Goal: Task Accomplishment & Management: Manage account settings

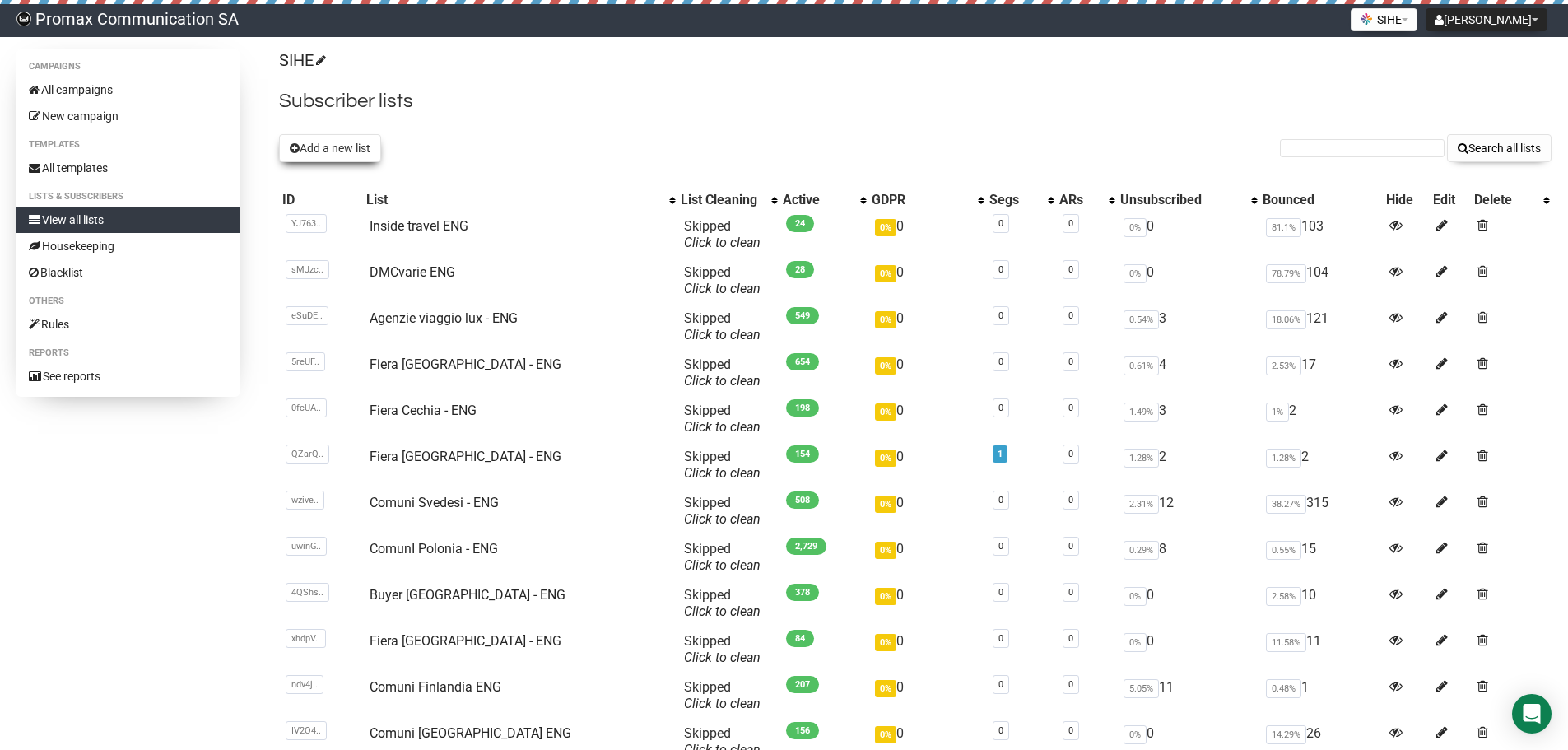
click at [332, 161] on button "Add a new list" at bounding box center [330, 147] width 102 height 28
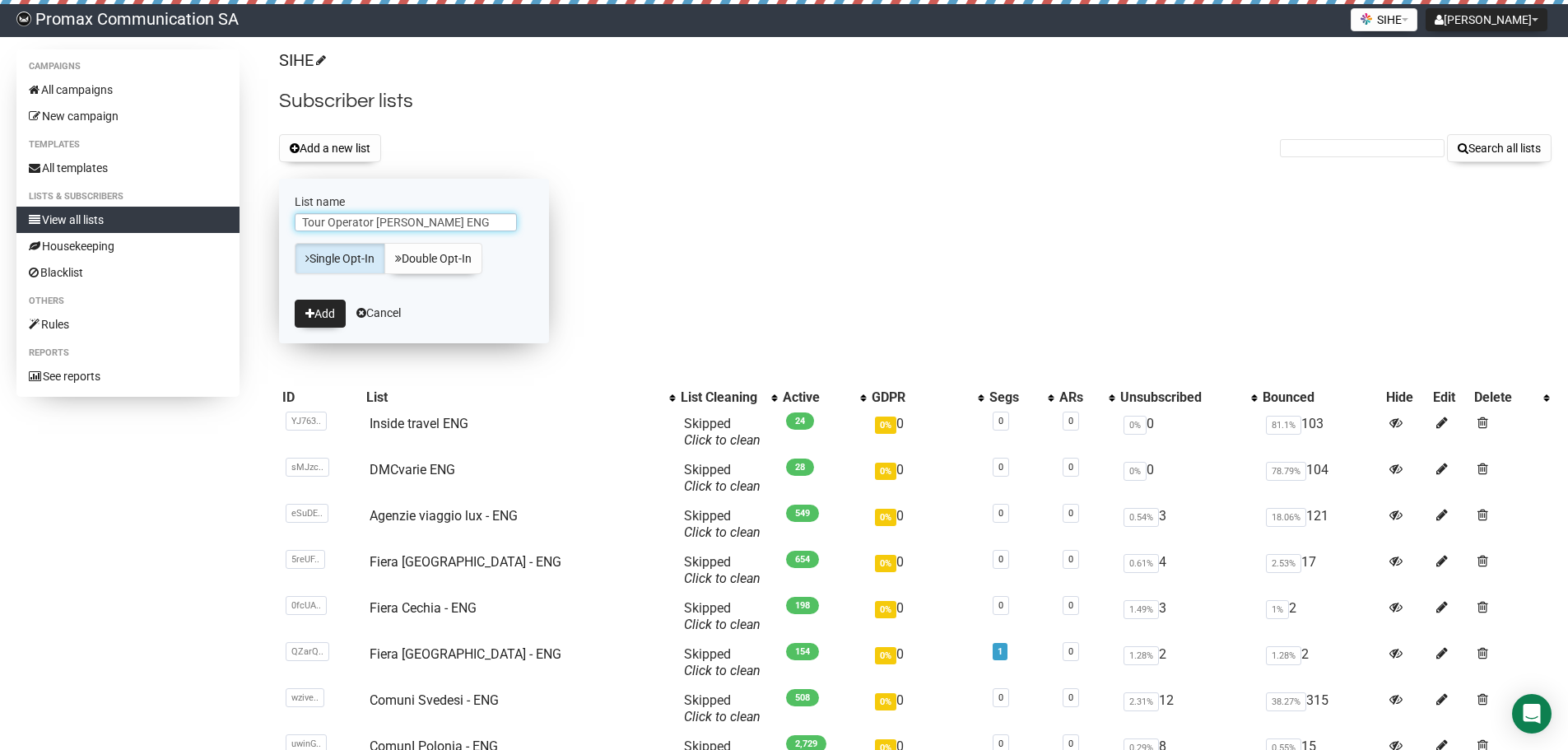
click at [399, 227] on input "Tour Operator [PERSON_NAME] ENG" at bounding box center [405, 222] width 222 height 18
type input "Tour Operator India ENG"
click at [337, 311] on button "Add" at bounding box center [319, 313] width 51 height 28
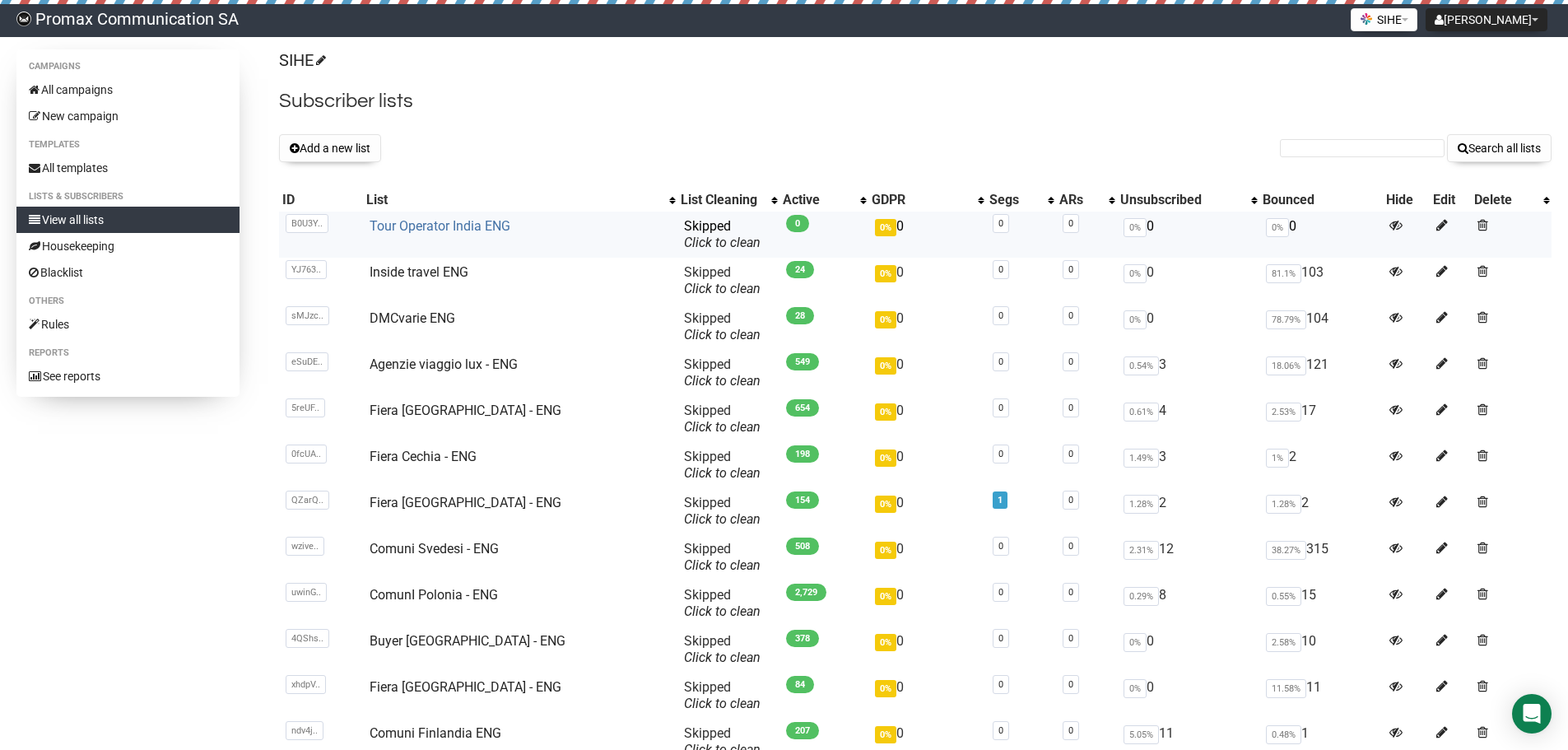
click at [419, 221] on link "Tour Operator India ENG" at bounding box center [440, 227] width 141 height 16
click at [359, 144] on button "Add a new list" at bounding box center [330, 147] width 102 height 28
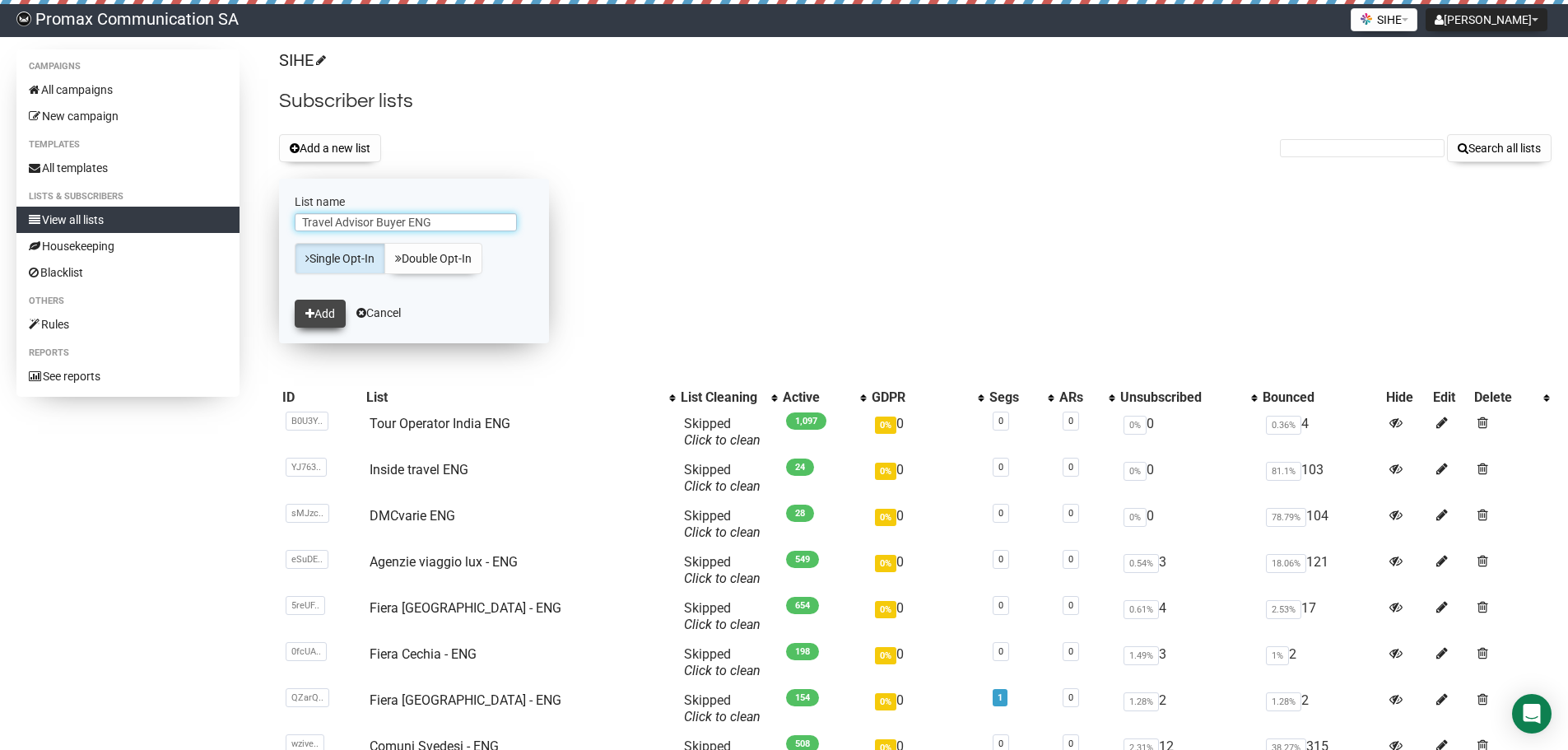
type input "Travel Advisor Buyer ENG"
click at [304, 306] on button "Add" at bounding box center [319, 313] width 51 height 28
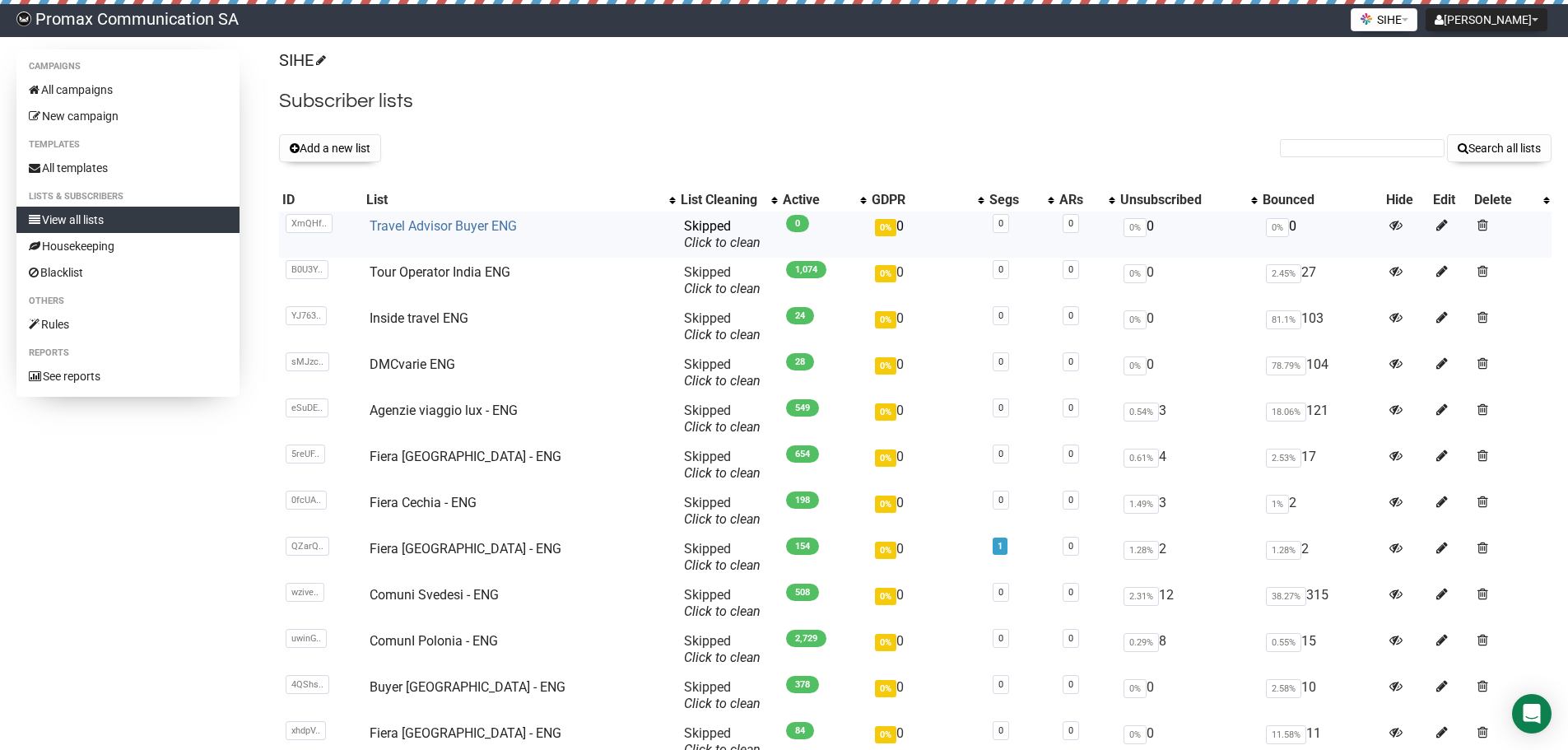
click at [466, 219] on link "Travel Advisor Buyer ENG" at bounding box center [443, 227] width 147 height 16
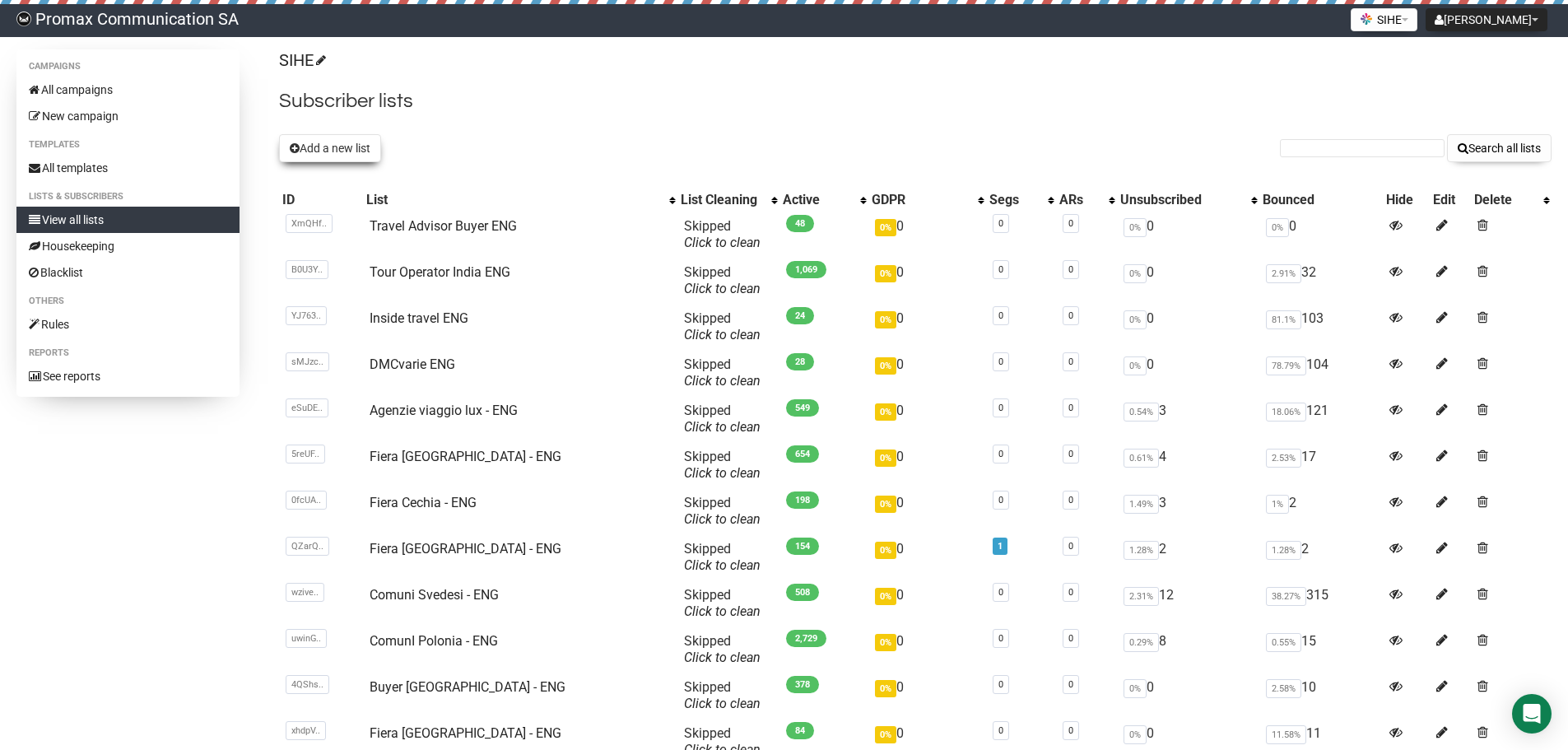
click at [338, 154] on button "Add a new list" at bounding box center [330, 147] width 102 height 28
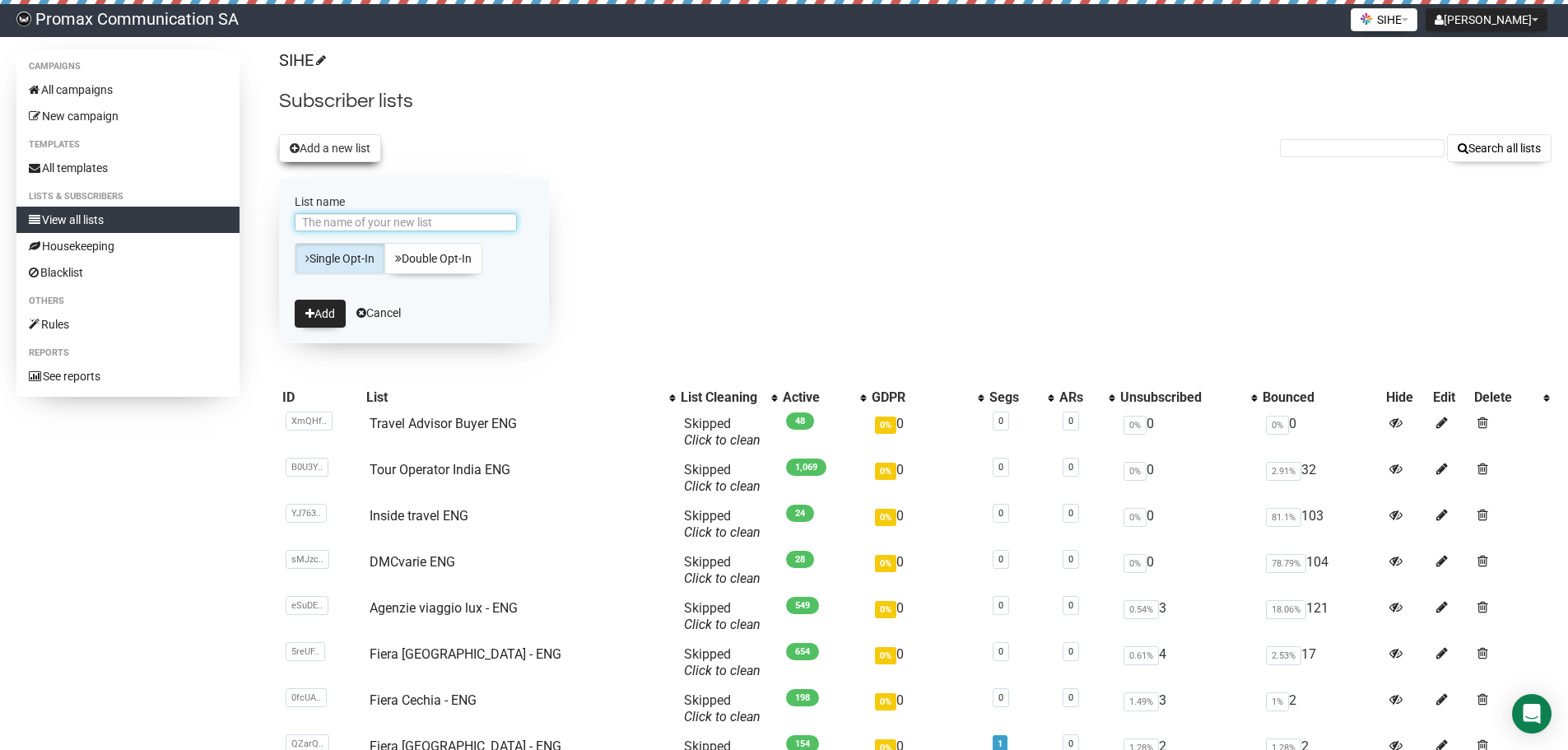
type input "t"
click at [392, 213] on input "Tour Operator [PERSON_NAME] ENG" at bounding box center [405, 222] width 222 height 18
type input "Tour Operator mondo ENG"
click at [340, 302] on button "Add" at bounding box center [319, 313] width 51 height 28
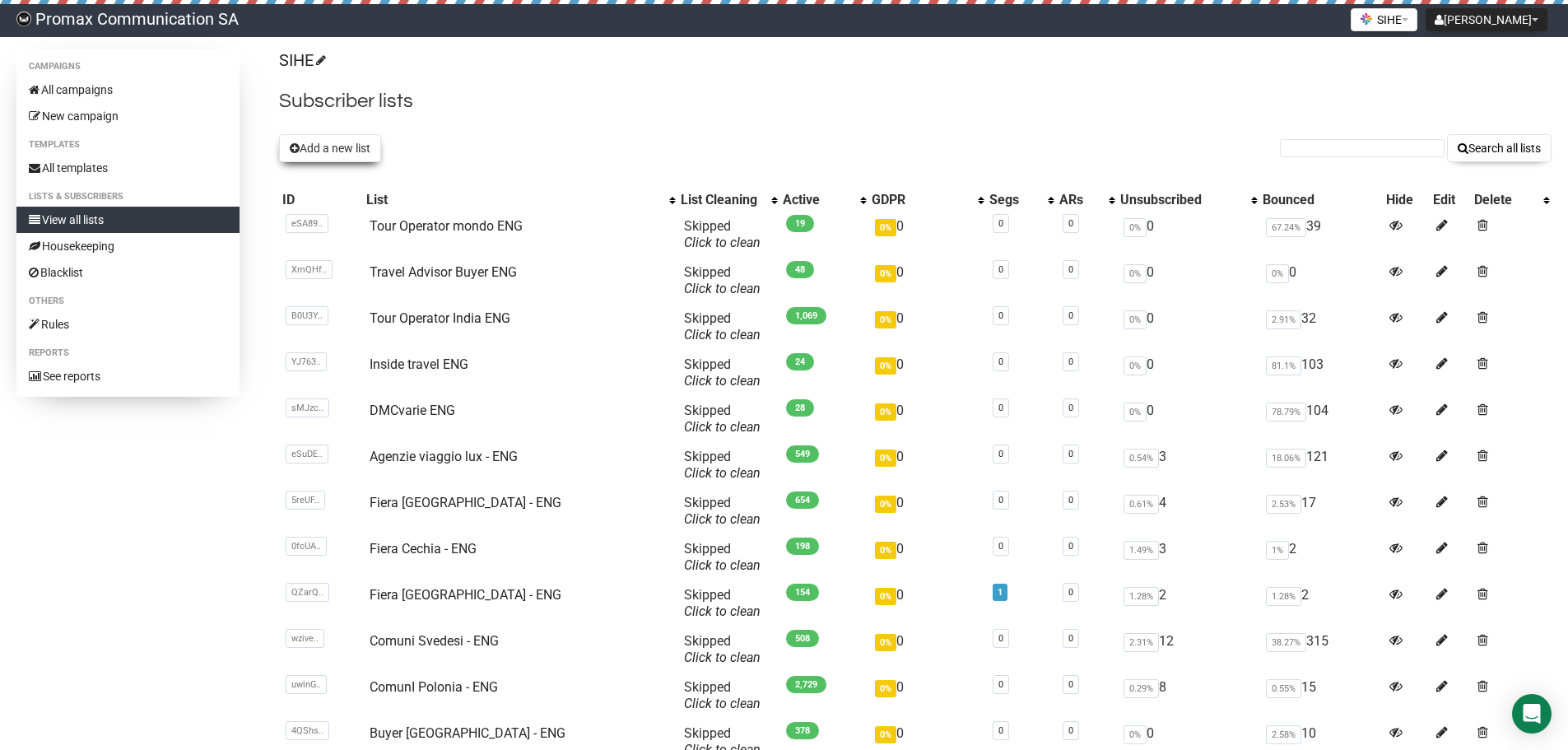
click at [357, 142] on button "Add a new list" at bounding box center [330, 147] width 102 height 28
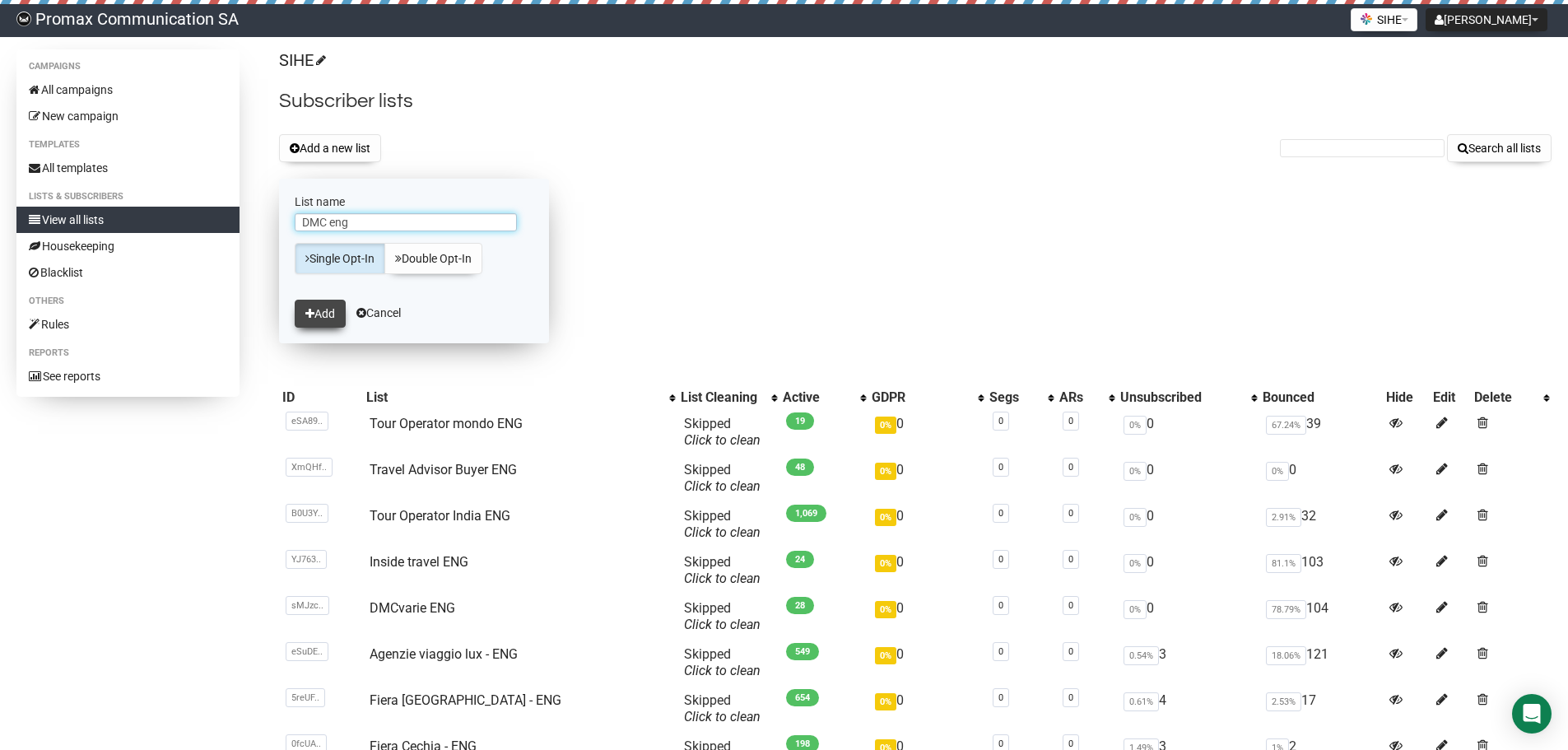
type input "DMC eng"
click at [318, 318] on button "Add" at bounding box center [319, 313] width 51 height 28
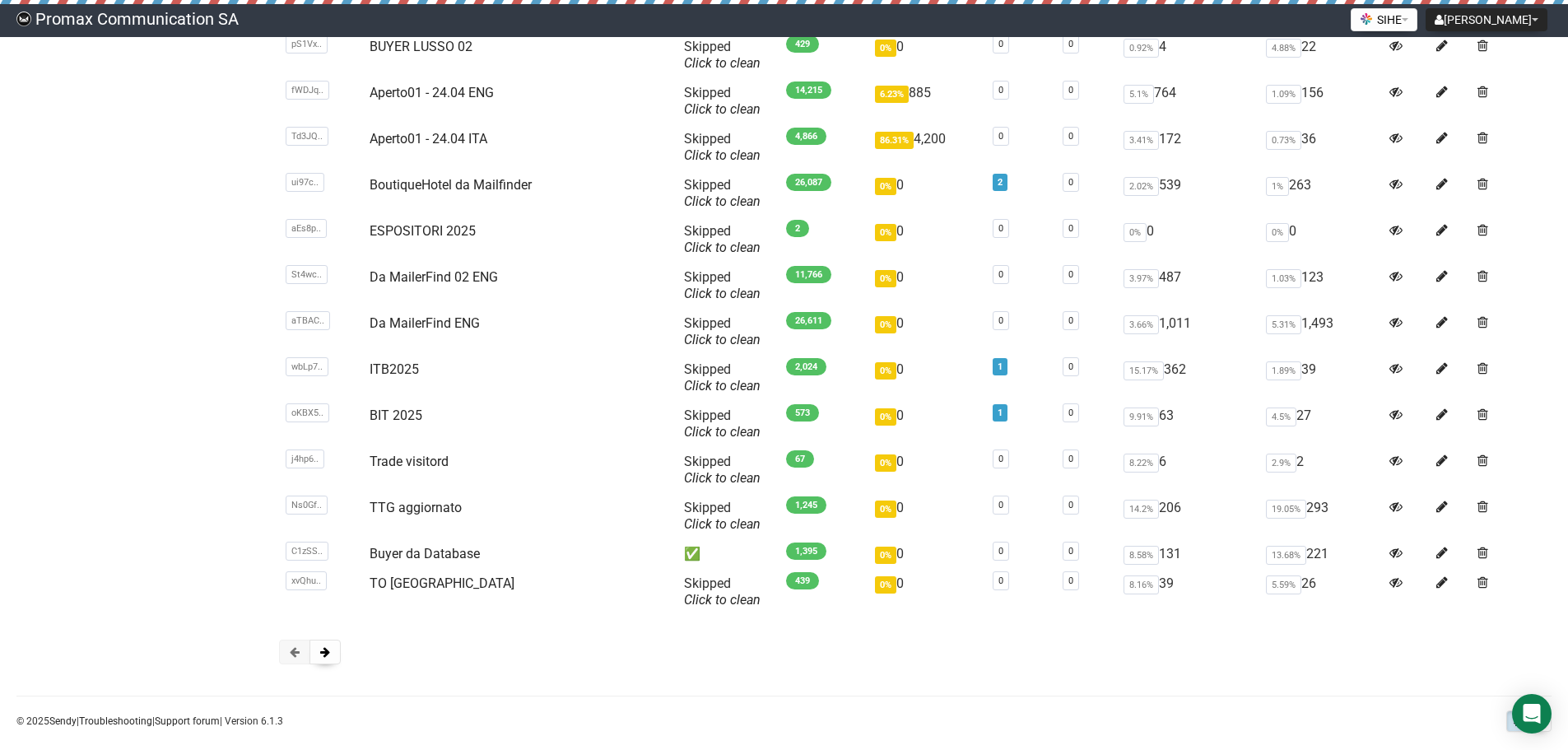
scroll to position [1890, 0]
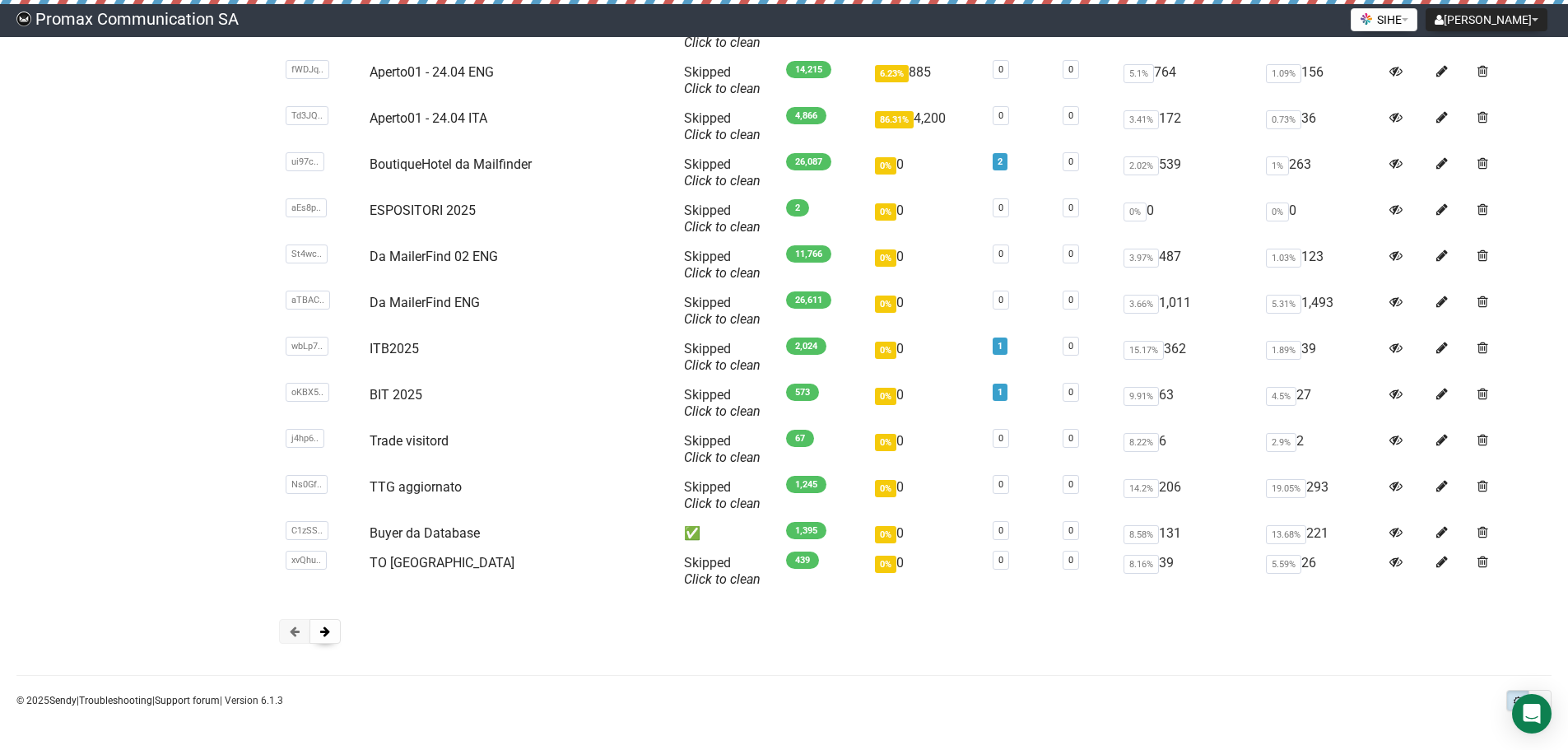
drag, startPoint x: 639, startPoint y: 192, endPoint x: 632, endPoint y: 361, distance: 169.1
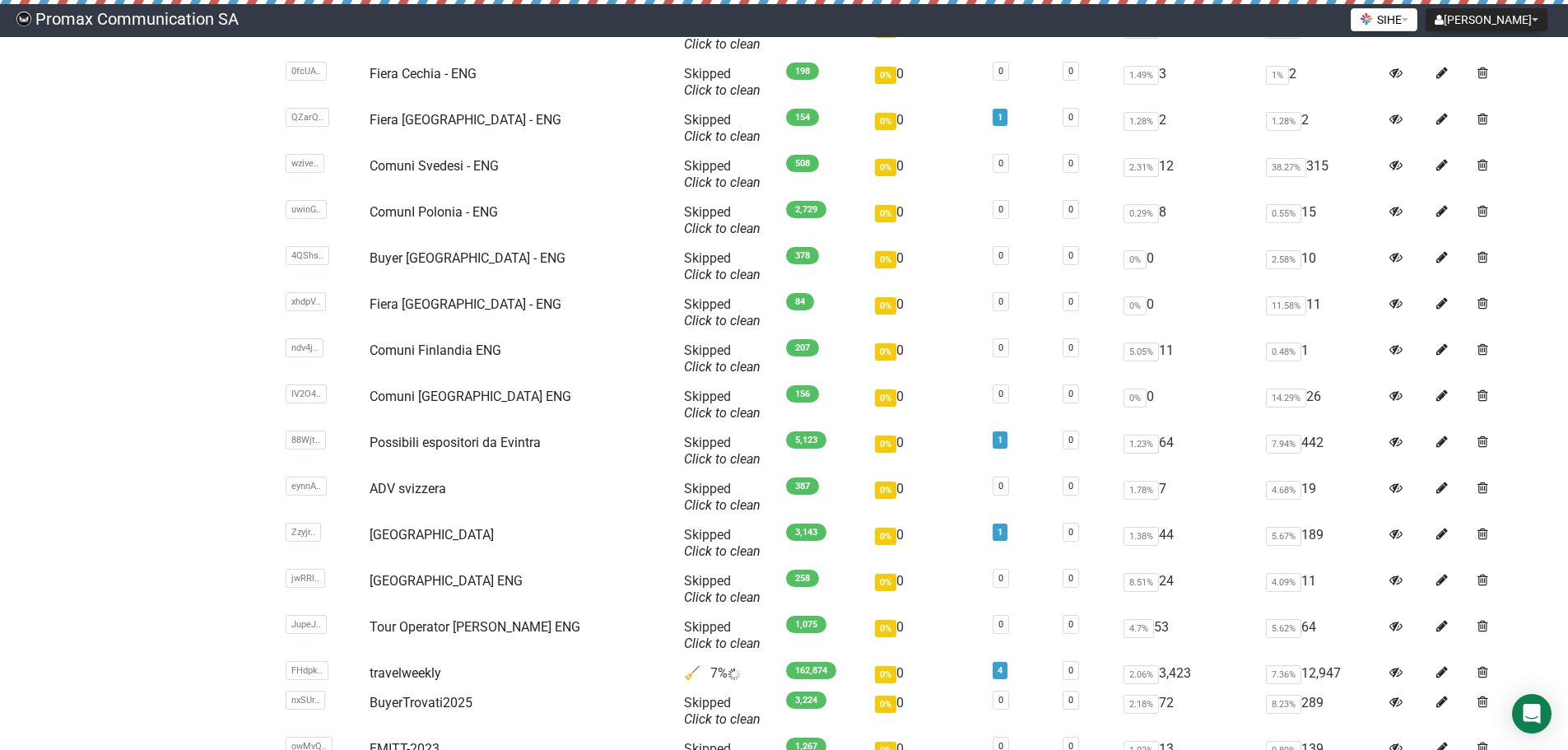
drag, startPoint x: 228, startPoint y: 517, endPoint x: 218, endPoint y: 332, distance: 185.3
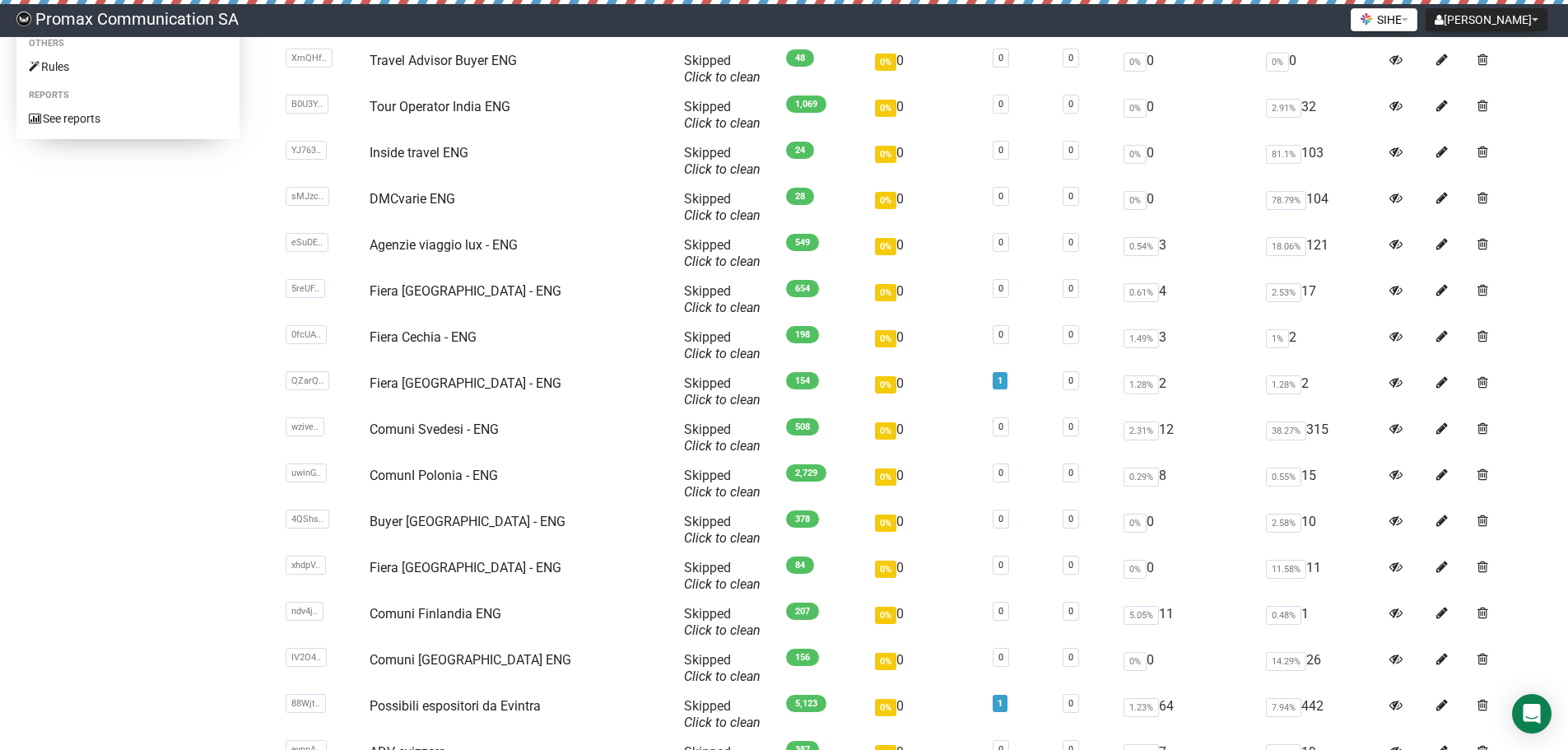
scroll to position [104, 0]
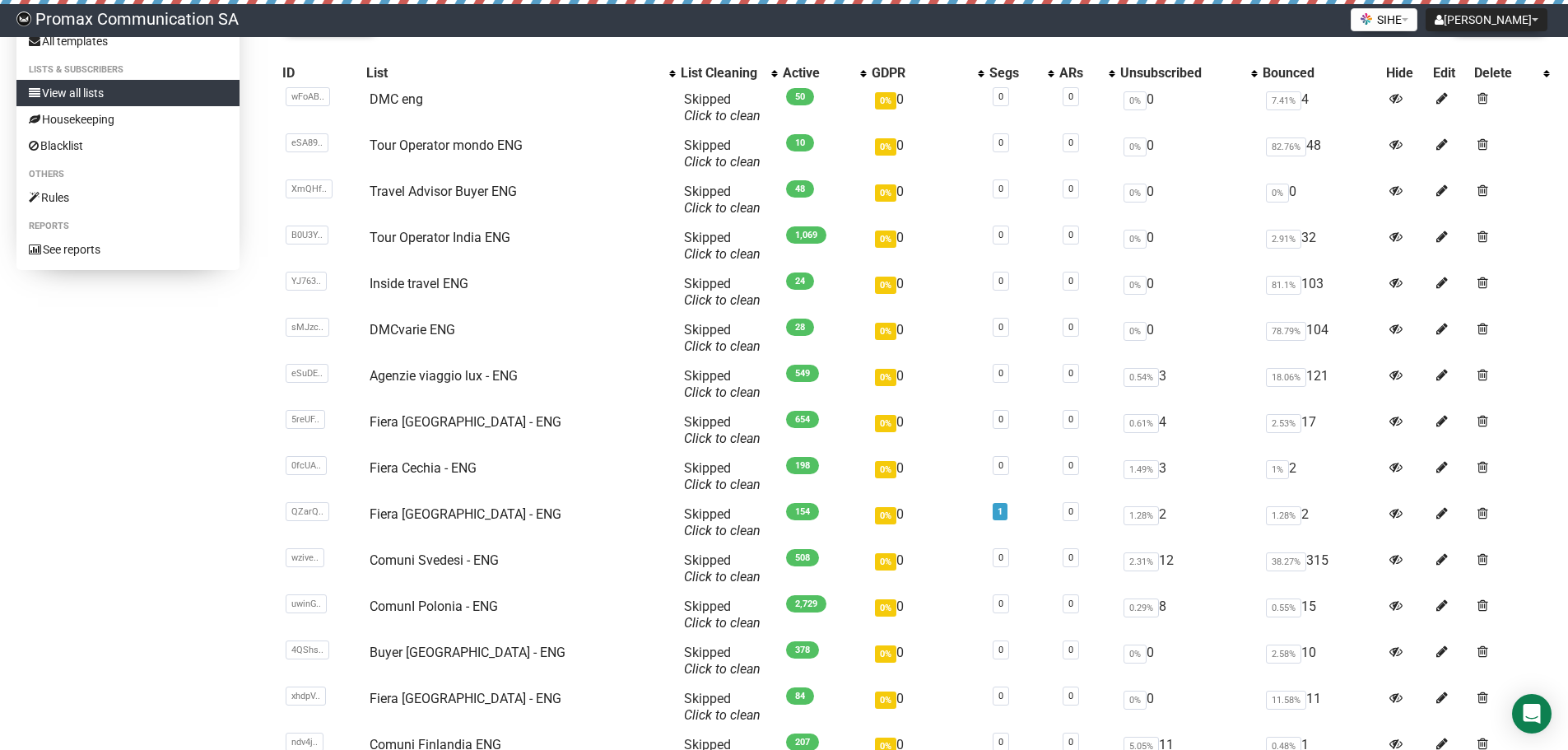
drag, startPoint x: 261, startPoint y: 509, endPoint x: 259, endPoint y: 423, distance: 86.0
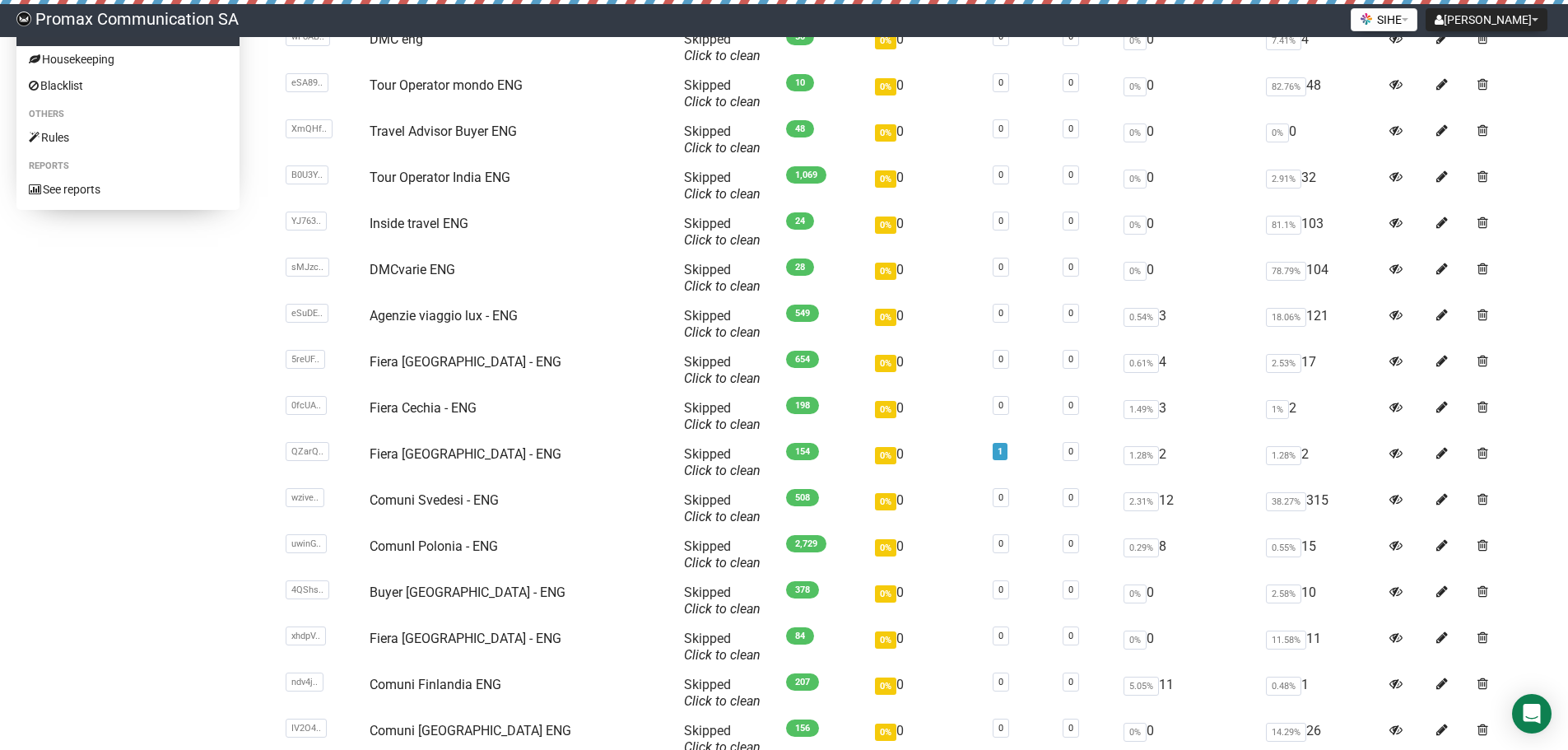
drag, startPoint x: 231, startPoint y: 449, endPoint x: 259, endPoint y: 515, distance: 71.7
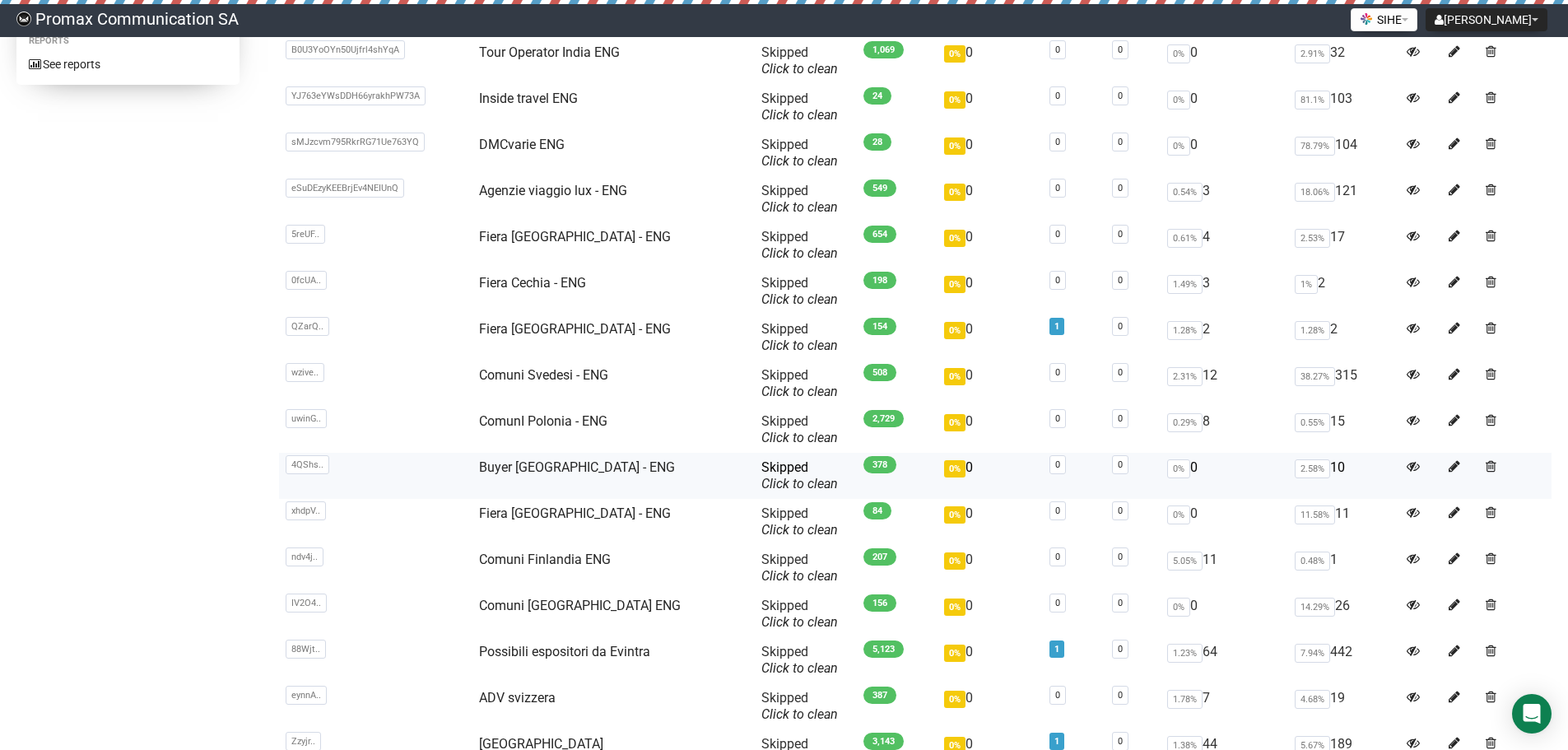
drag, startPoint x: 447, startPoint y: 476, endPoint x: 447, endPoint y: 526, distance: 50.0
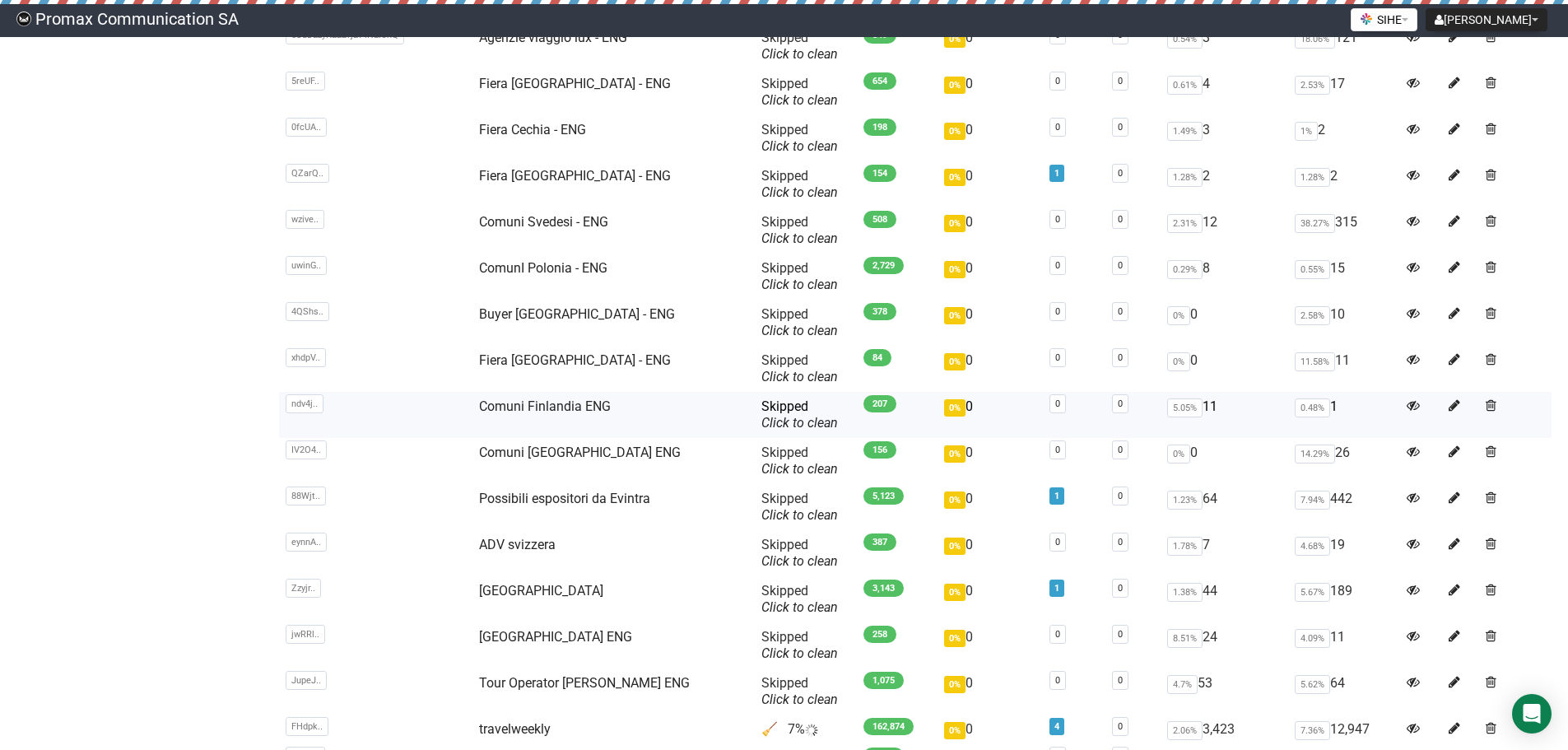
drag, startPoint x: 438, startPoint y: 451, endPoint x: 438, endPoint y: 512, distance: 61.0
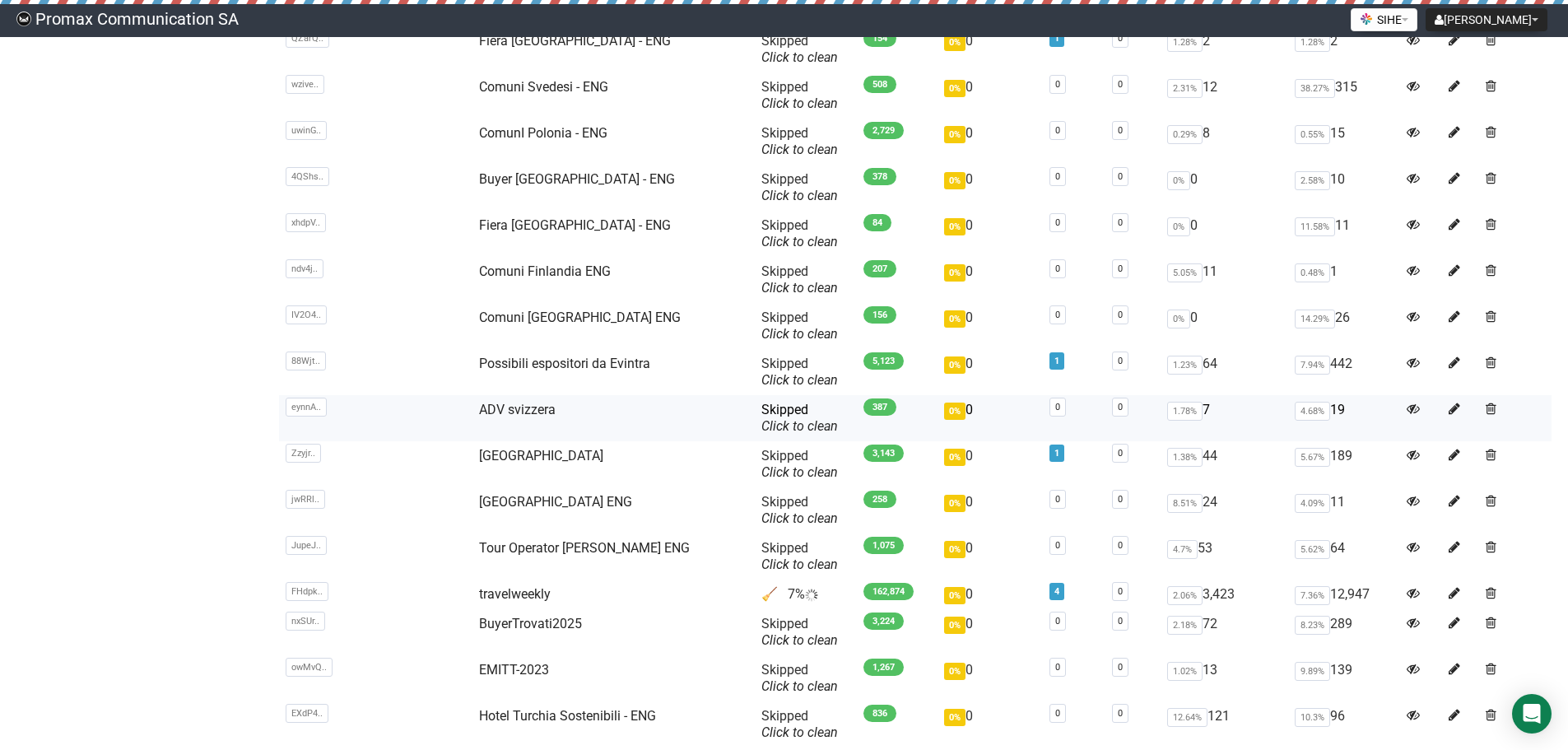
drag, startPoint x: 427, startPoint y: 434, endPoint x: 431, endPoint y: 499, distance: 65.1
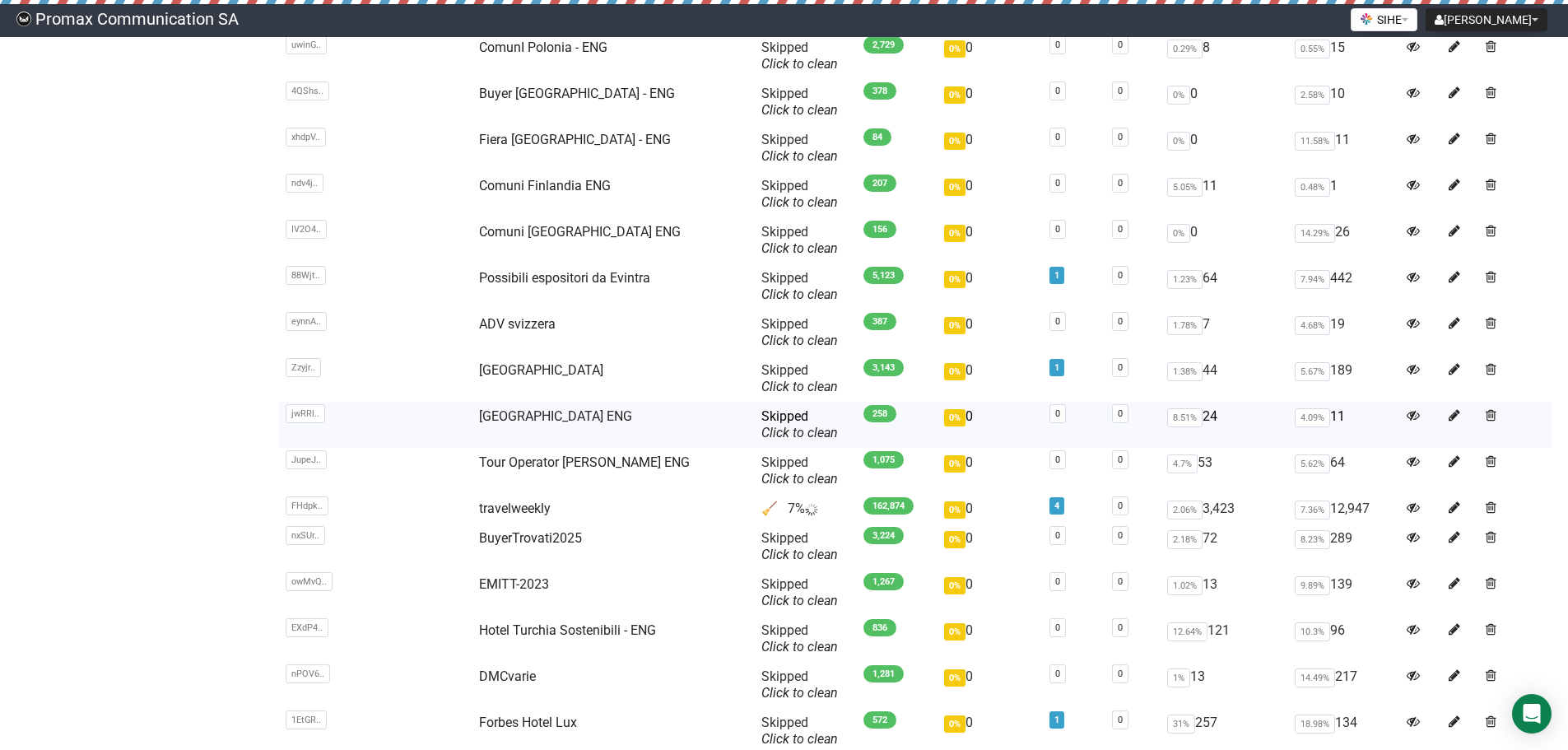
drag, startPoint x: 414, startPoint y: 445, endPoint x: 424, endPoint y: 485, distance: 41.2
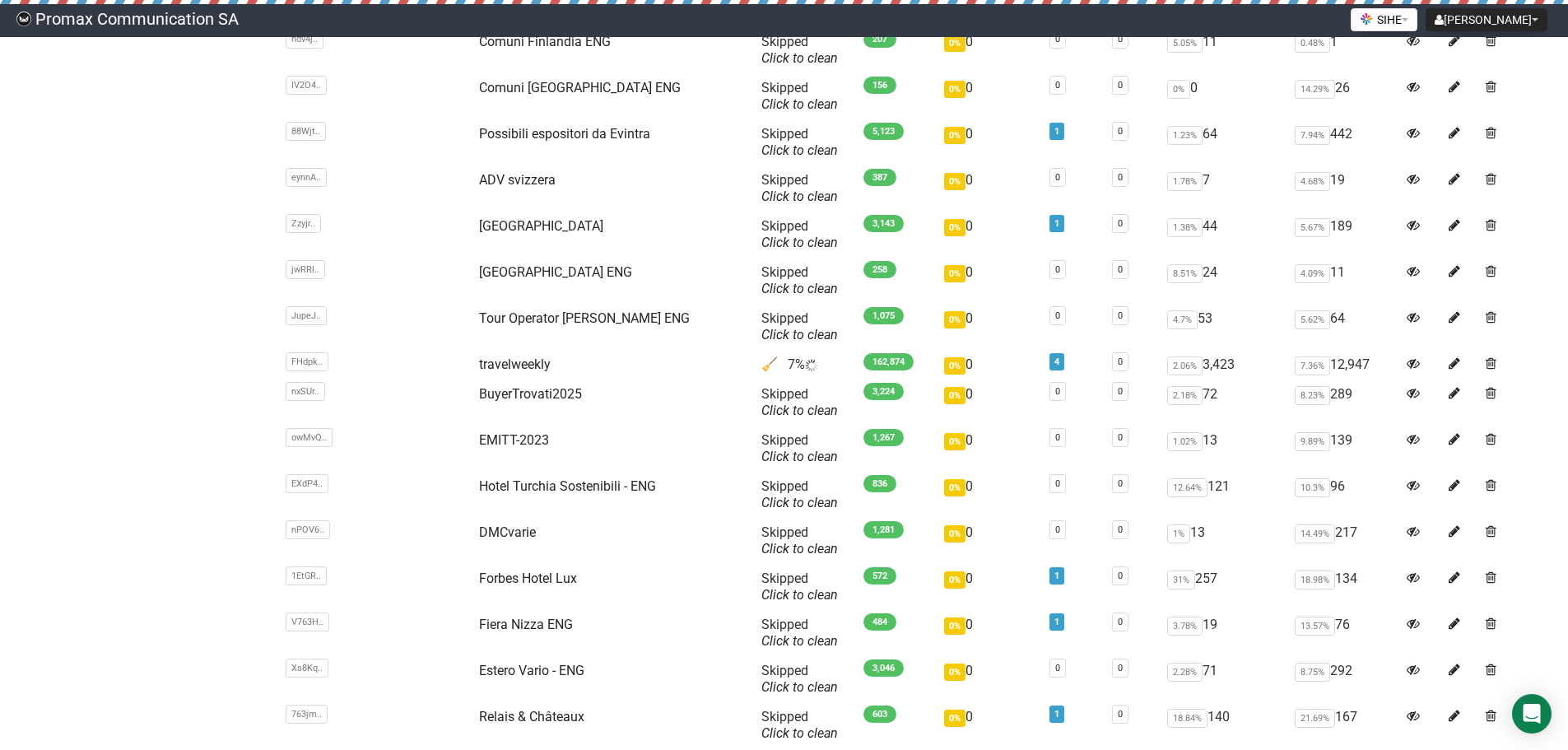
drag, startPoint x: 212, startPoint y: 409, endPoint x: 227, endPoint y: 453, distance: 46.5
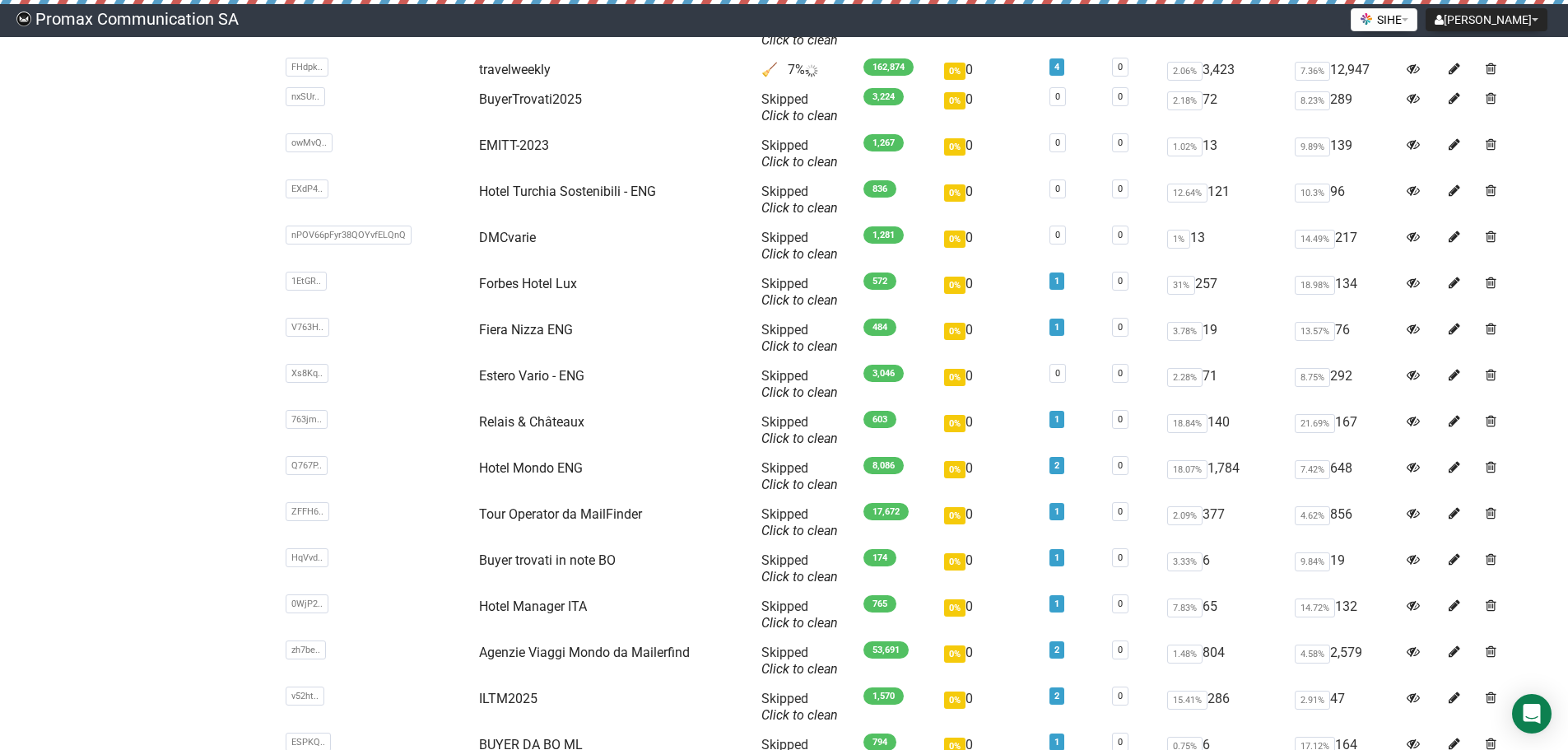
scroll to position [1301, 0]
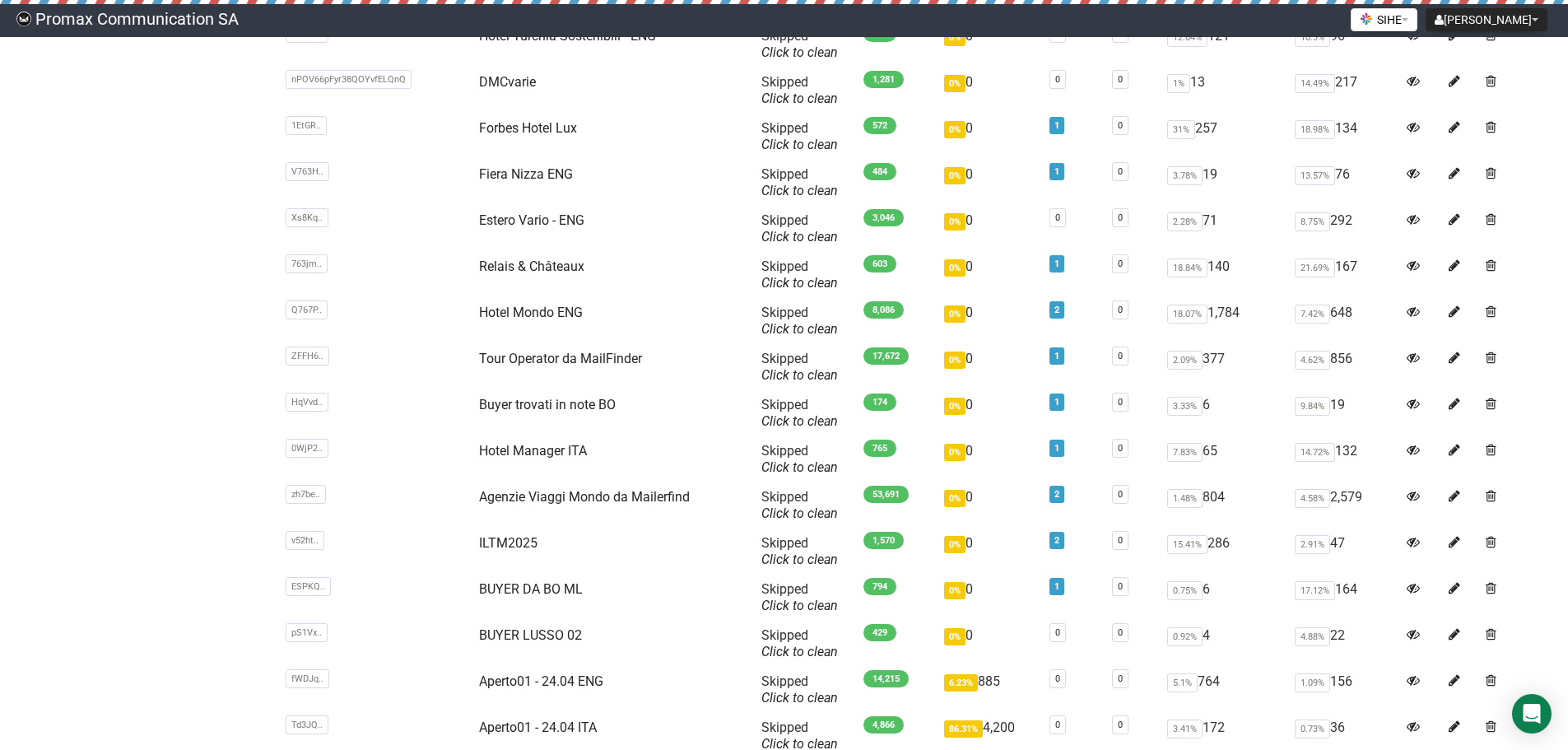
drag, startPoint x: 241, startPoint y: 420, endPoint x: 248, endPoint y: 471, distance: 51.5
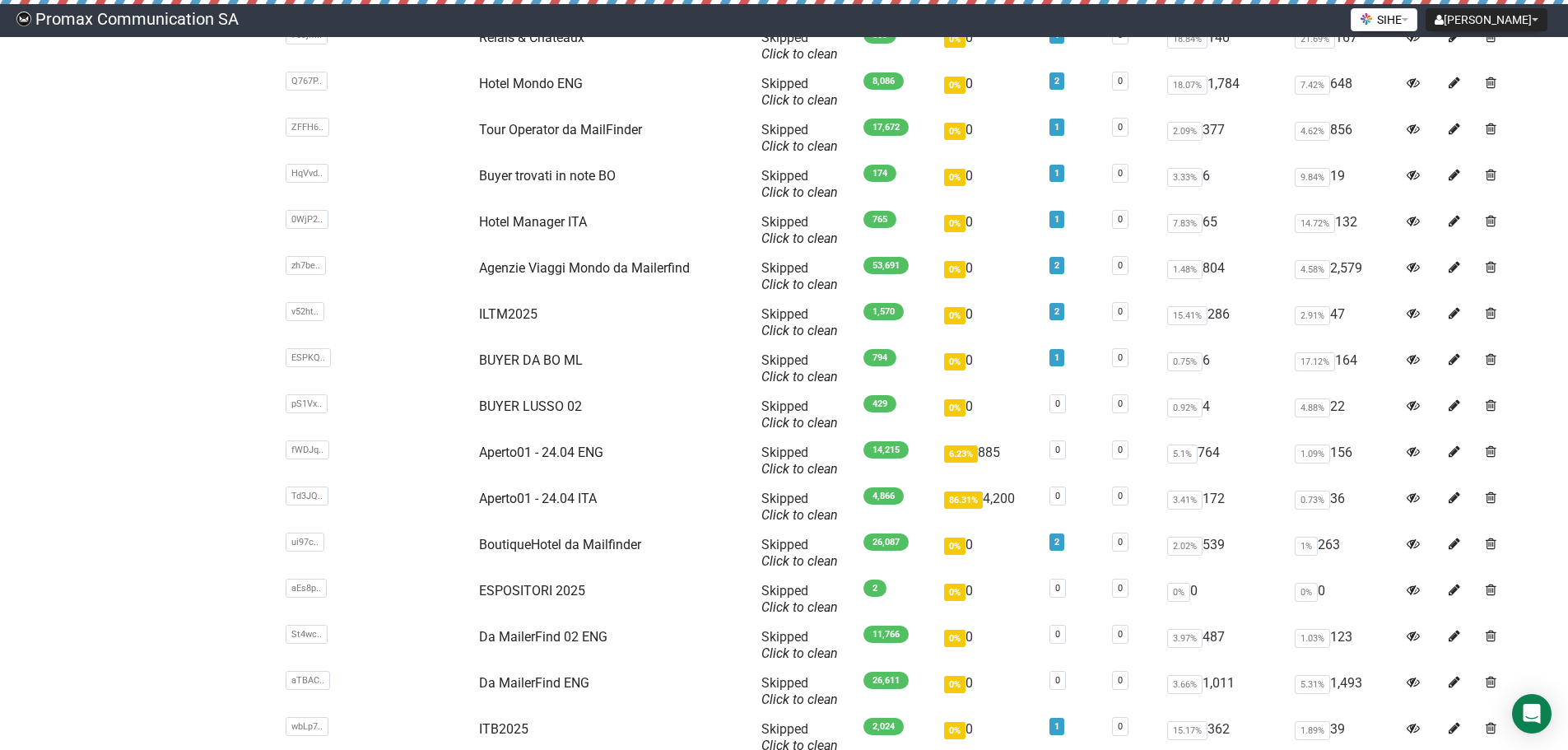
drag, startPoint x: 261, startPoint y: 306, endPoint x: 275, endPoint y: 408, distance: 103.0
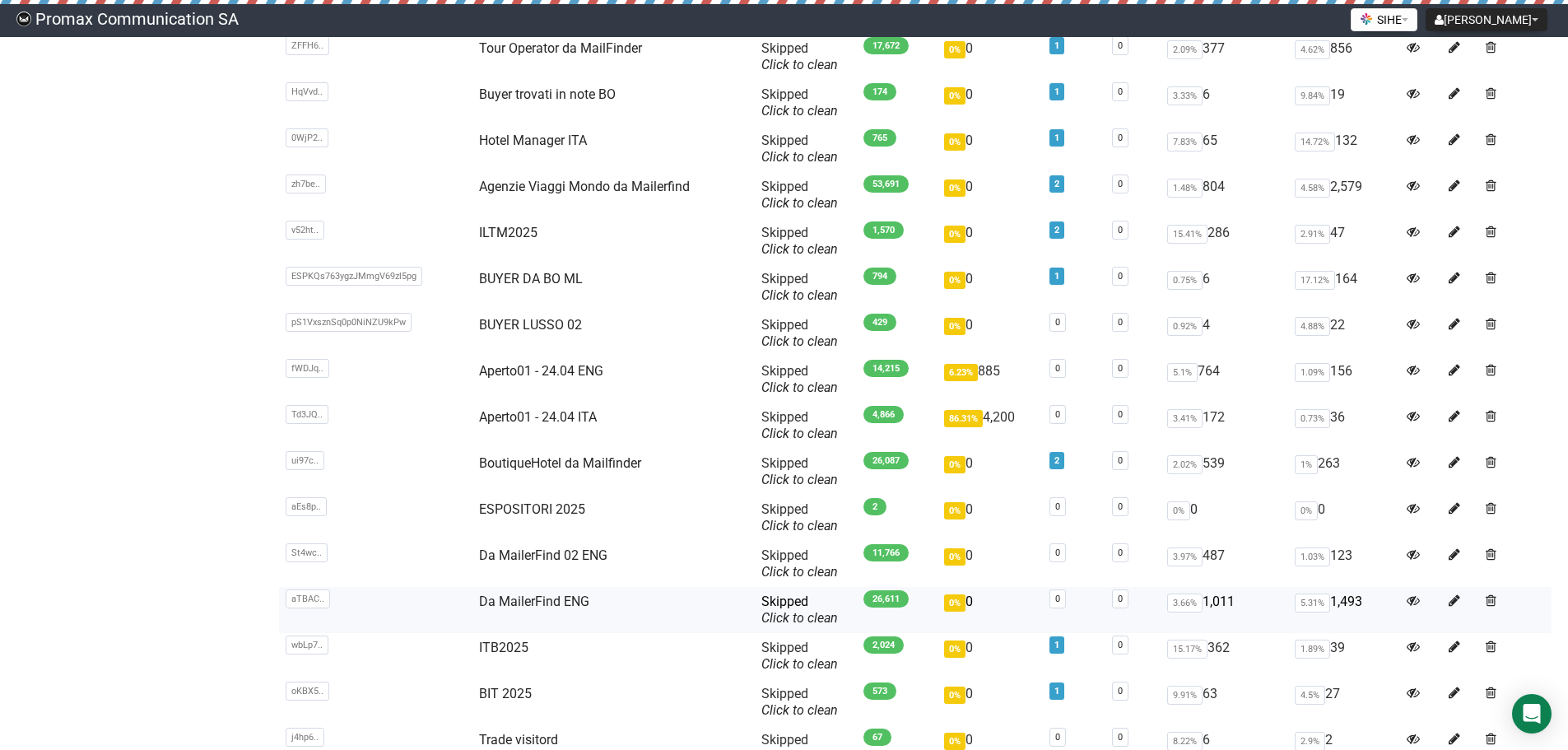
scroll to position [1788, 0]
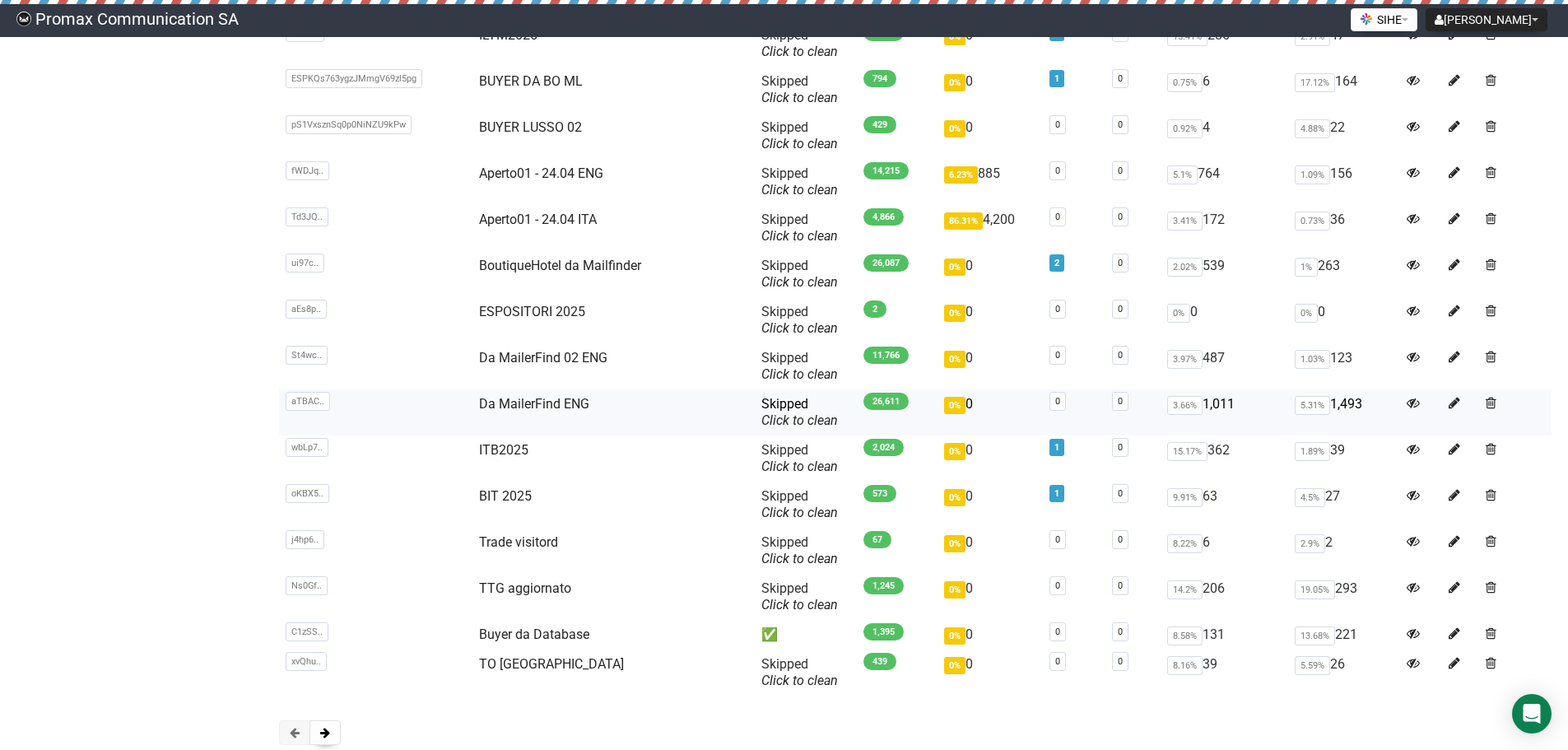
drag, startPoint x: 282, startPoint y: 291, endPoint x: 286, endPoint y: 406, distance: 115.1
click at [332, 729] on button at bounding box center [324, 733] width 31 height 25
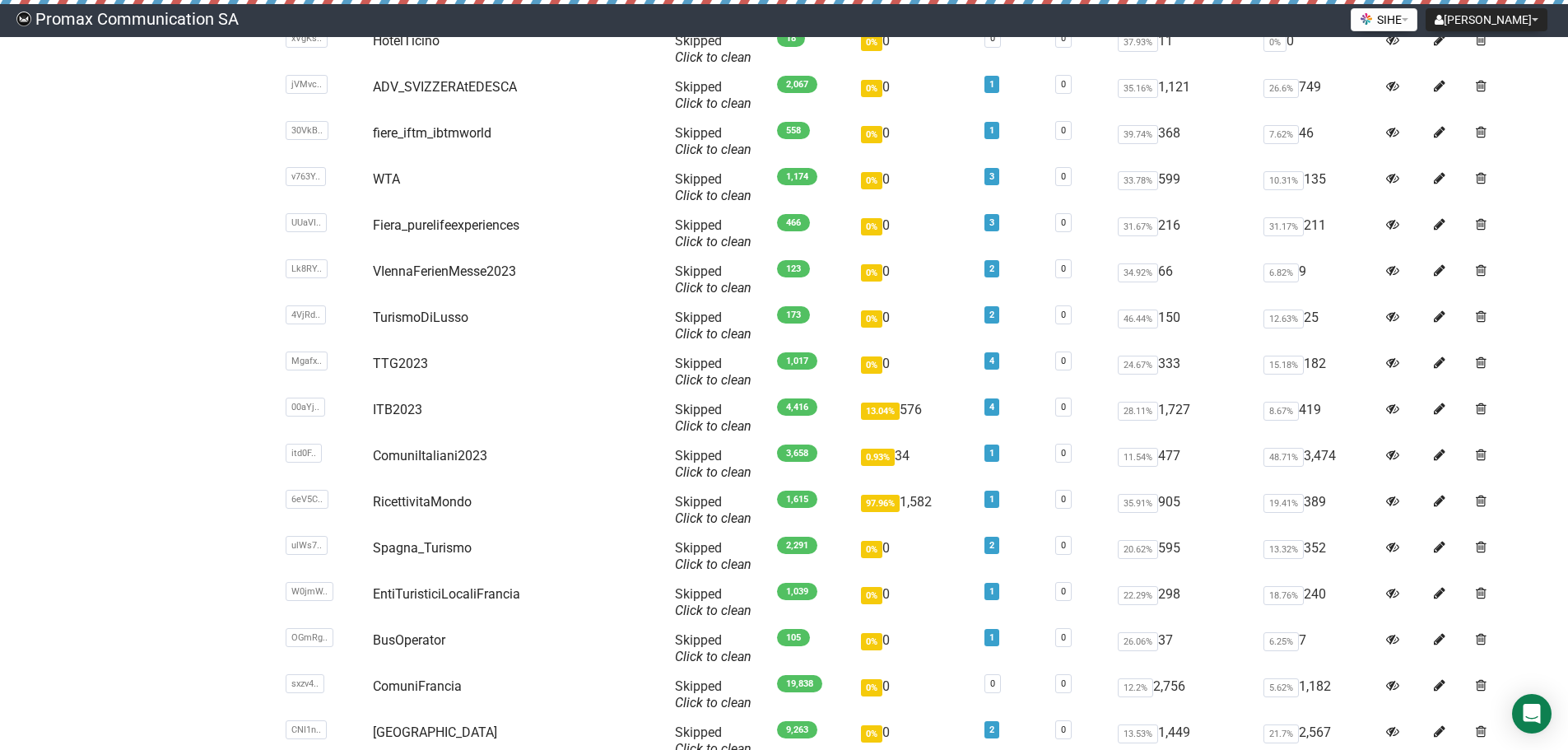
scroll to position [1600, 0]
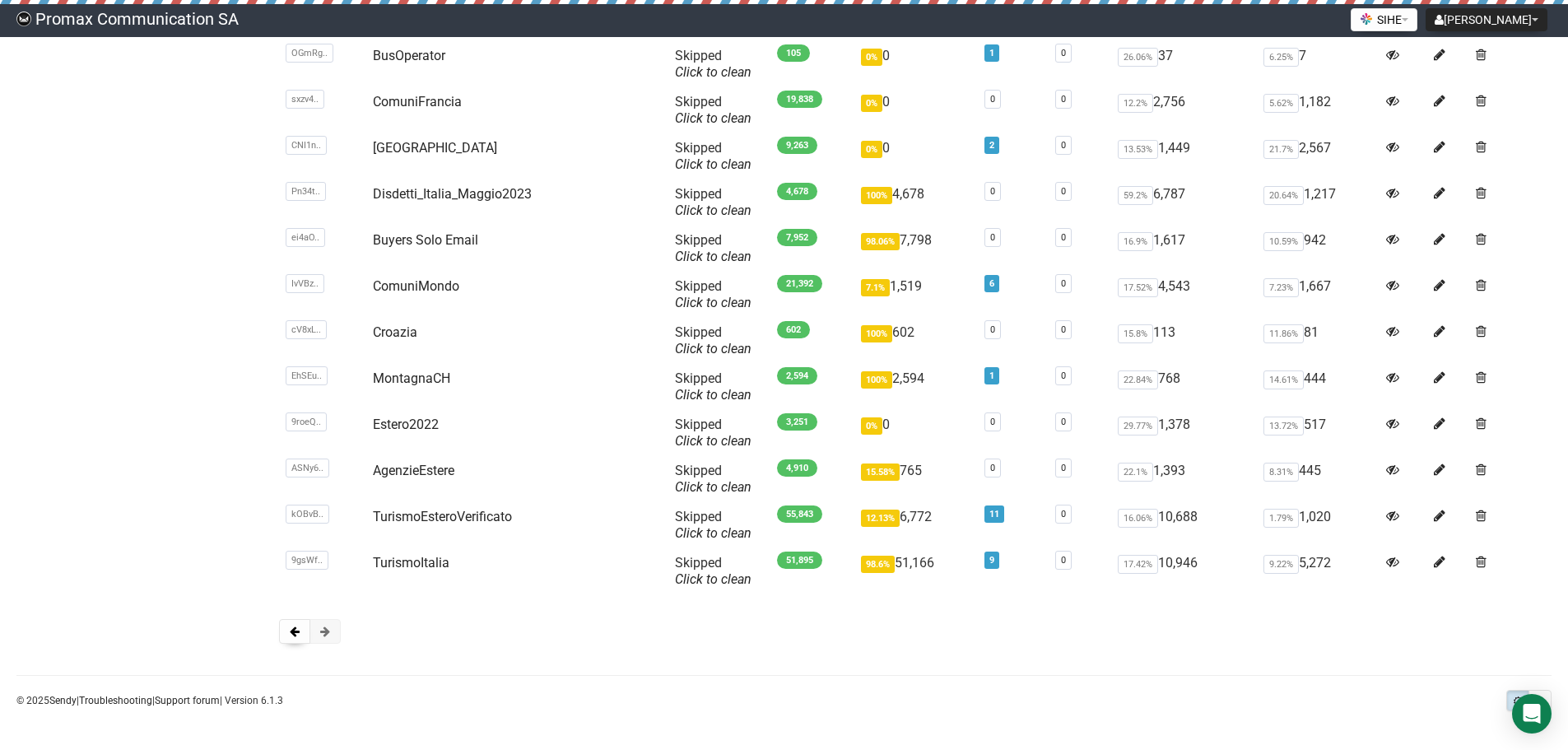
drag, startPoint x: 1103, startPoint y: 92, endPoint x: 1052, endPoint y: 304, distance: 218.0
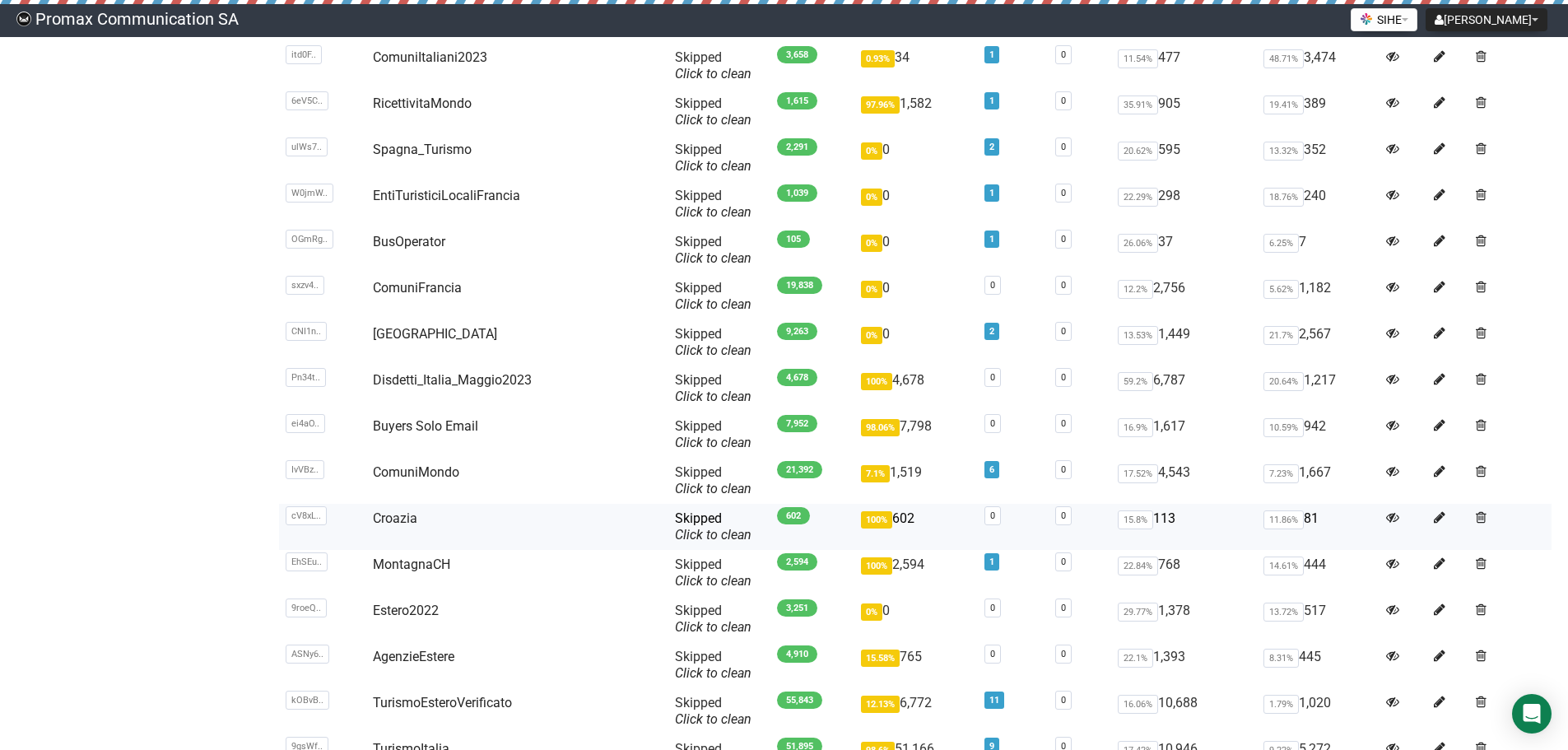
drag, startPoint x: 642, startPoint y: 651, endPoint x: 623, endPoint y: 547, distance: 105.7
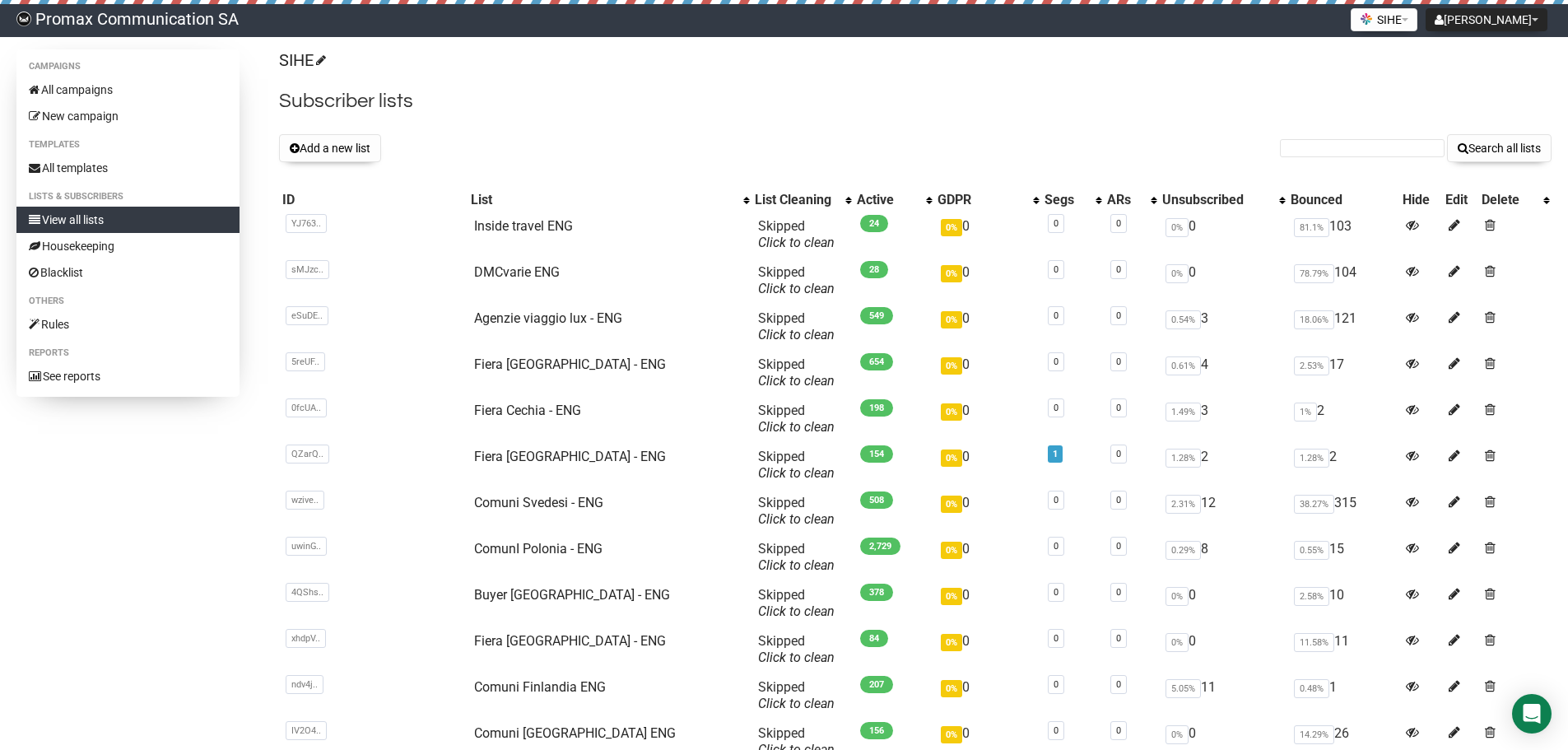
scroll to position [635, 0]
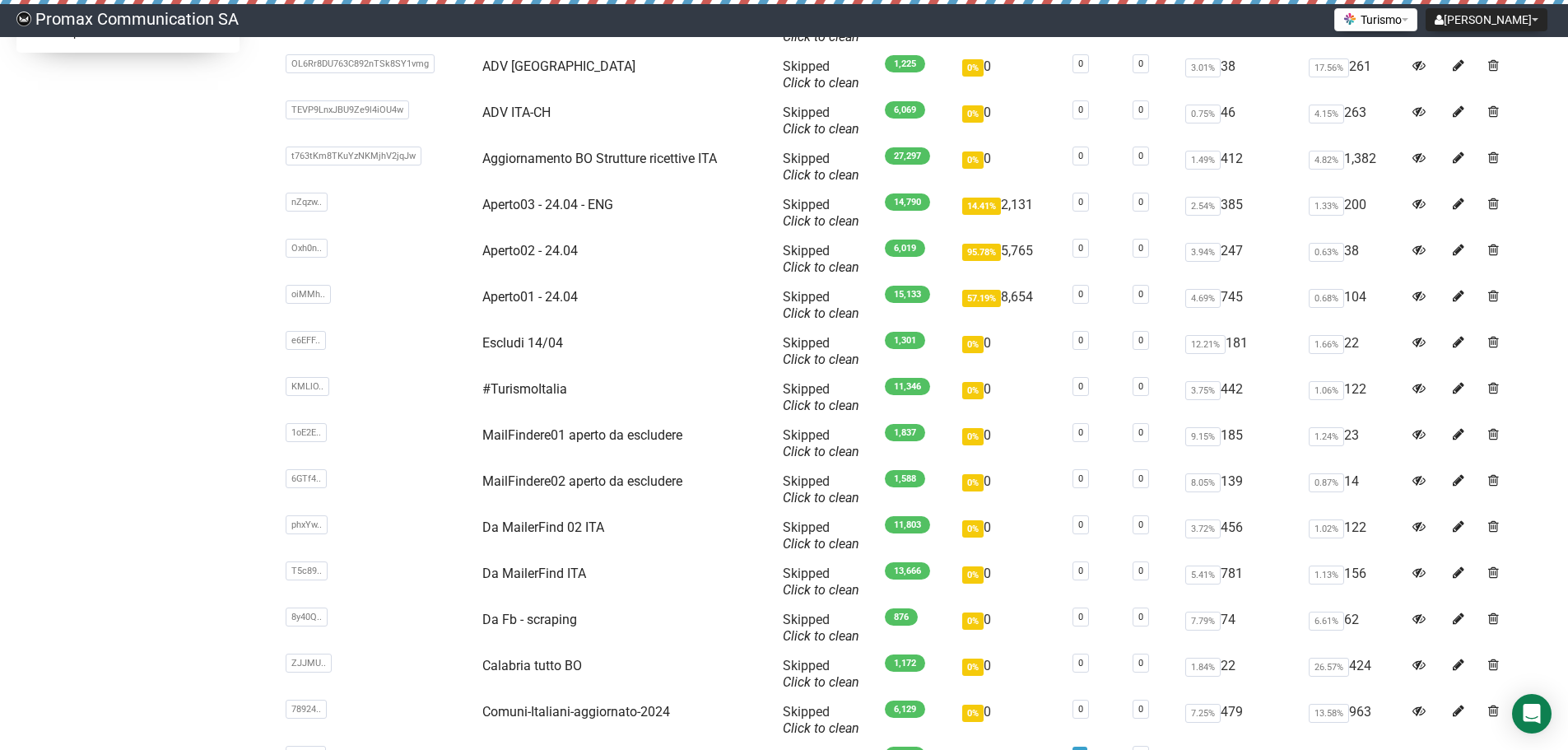
drag, startPoint x: 201, startPoint y: 543, endPoint x: 186, endPoint y: 697, distance: 154.7
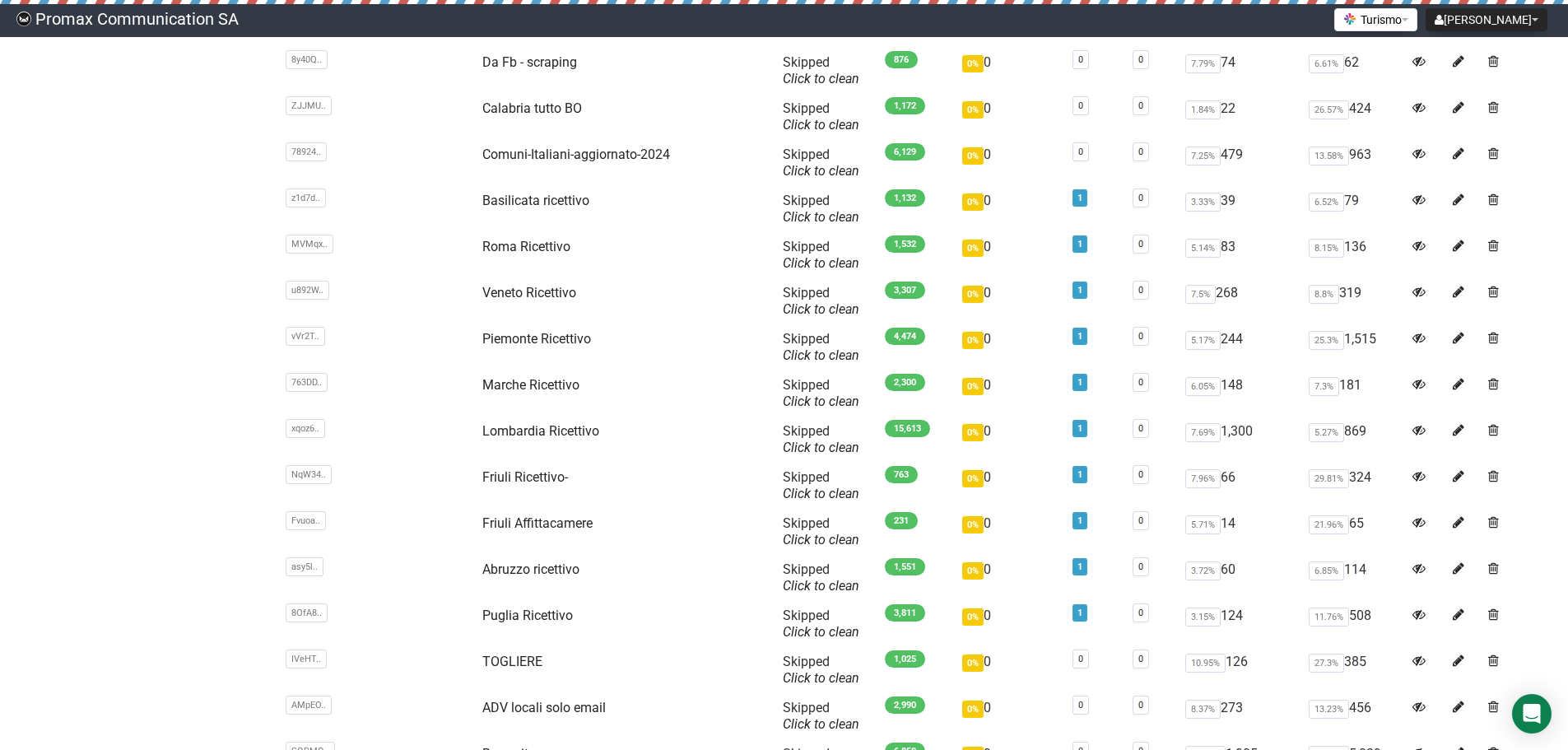
drag, startPoint x: 230, startPoint y: 452, endPoint x: 234, endPoint y: 592, distance: 140.1
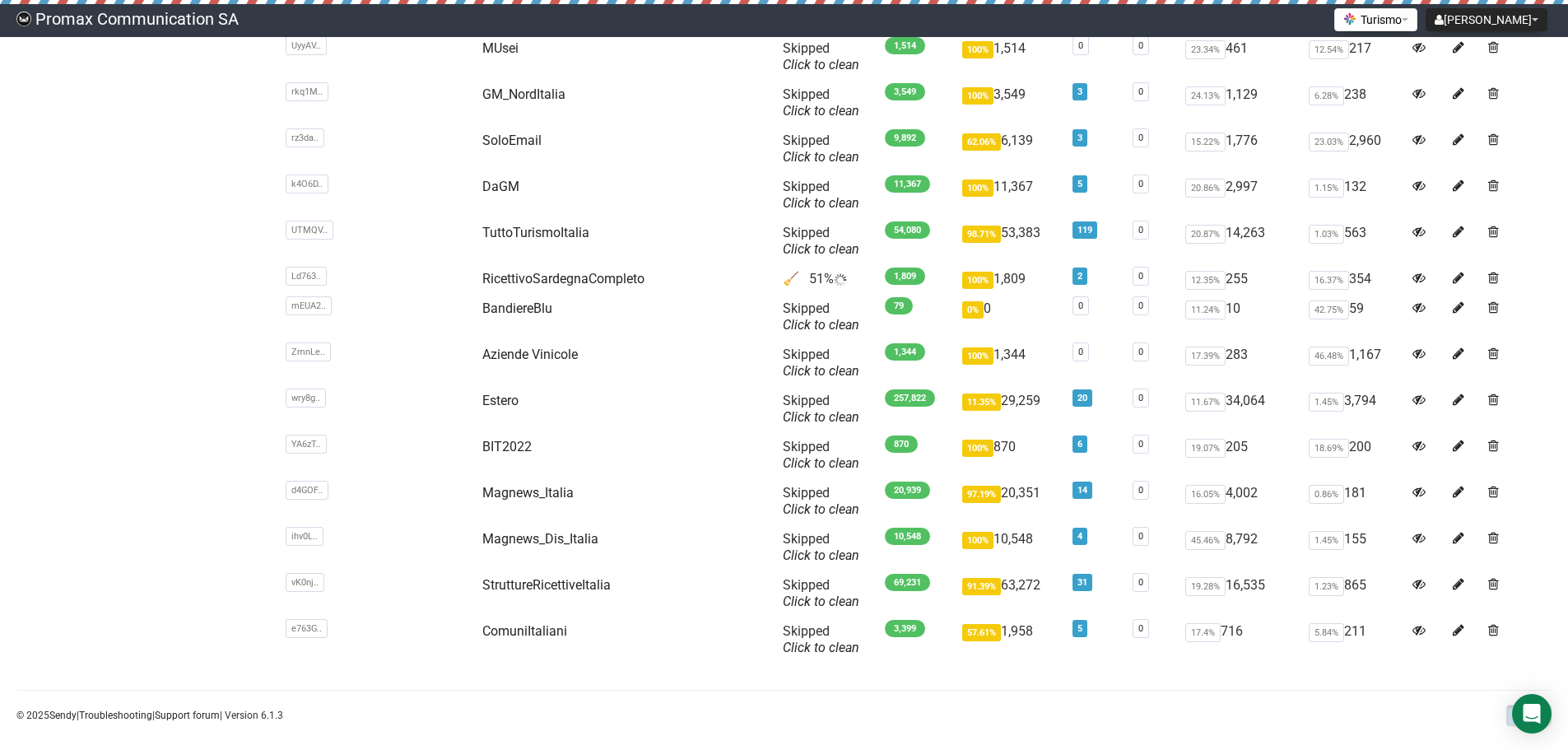
drag, startPoint x: 196, startPoint y: 434, endPoint x: 212, endPoint y: 610, distance: 176.7
